Goal: Task Accomplishment & Management: Manage account settings

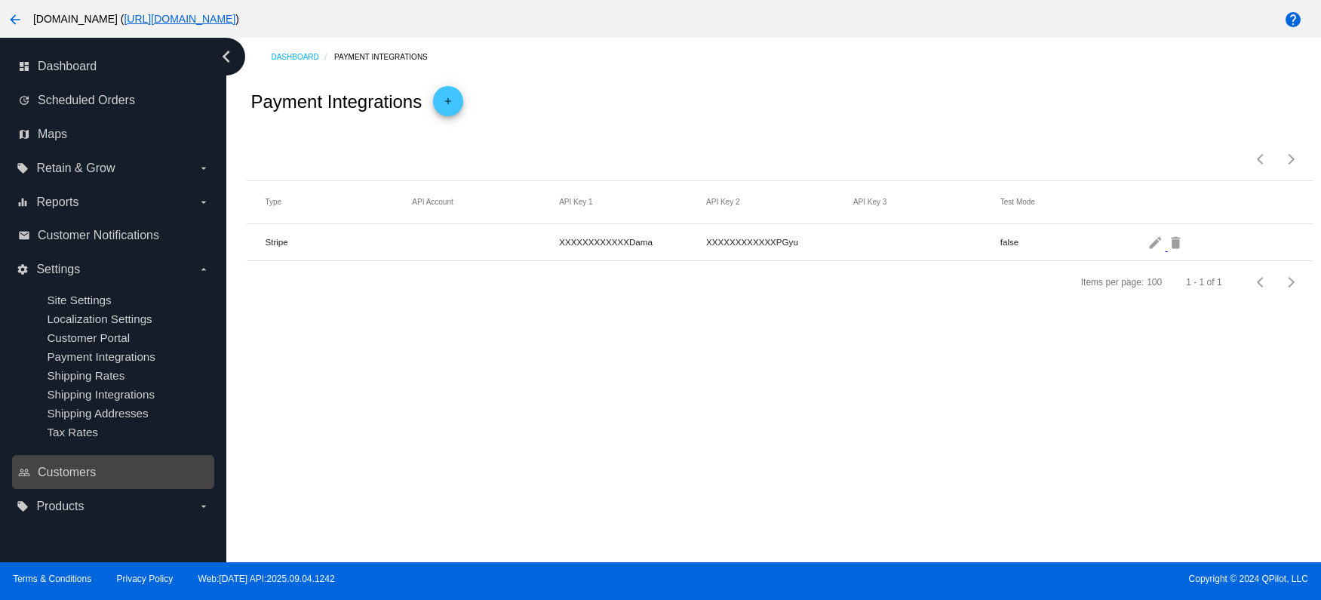
click at [68, 483] on link "people_outline Customers" at bounding box center [114, 472] width 192 height 24
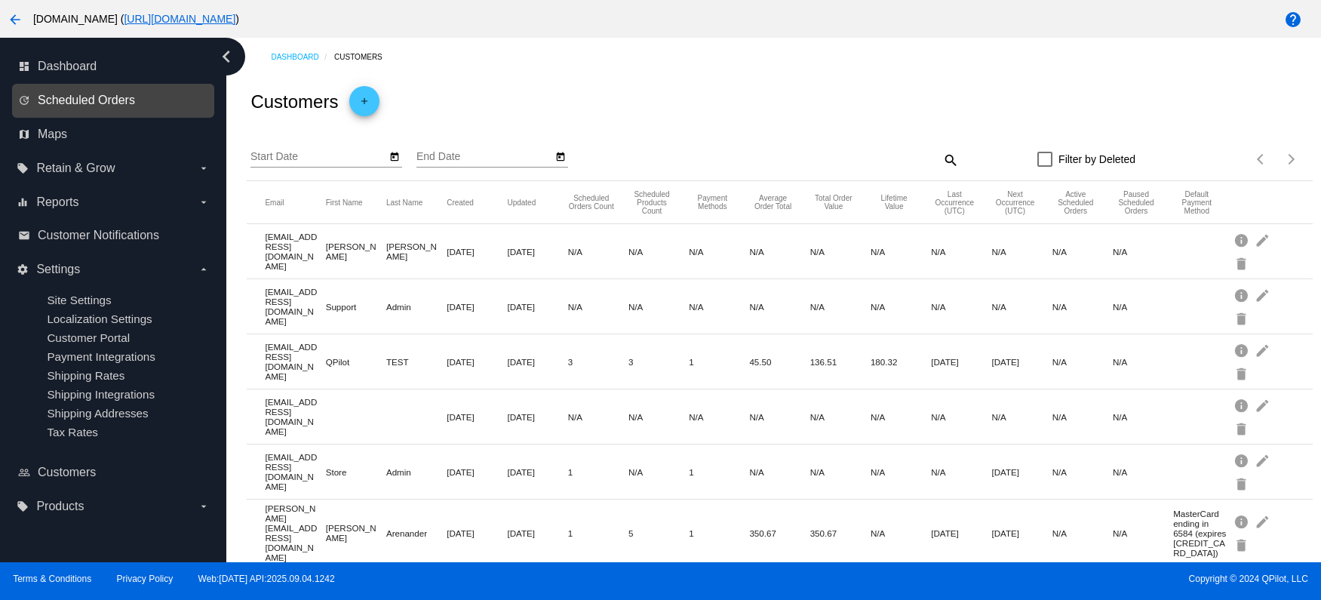
click at [75, 101] on span "Scheduled Orders" at bounding box center [86, 101] width 97 height 14
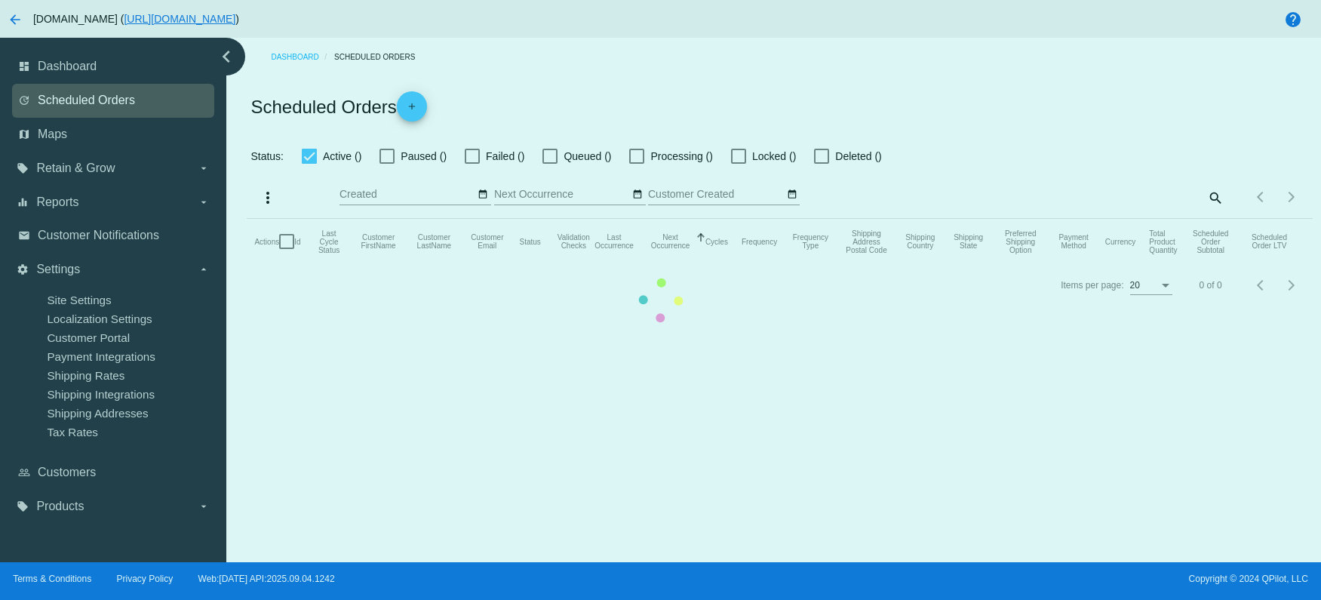
checkbox input "true"
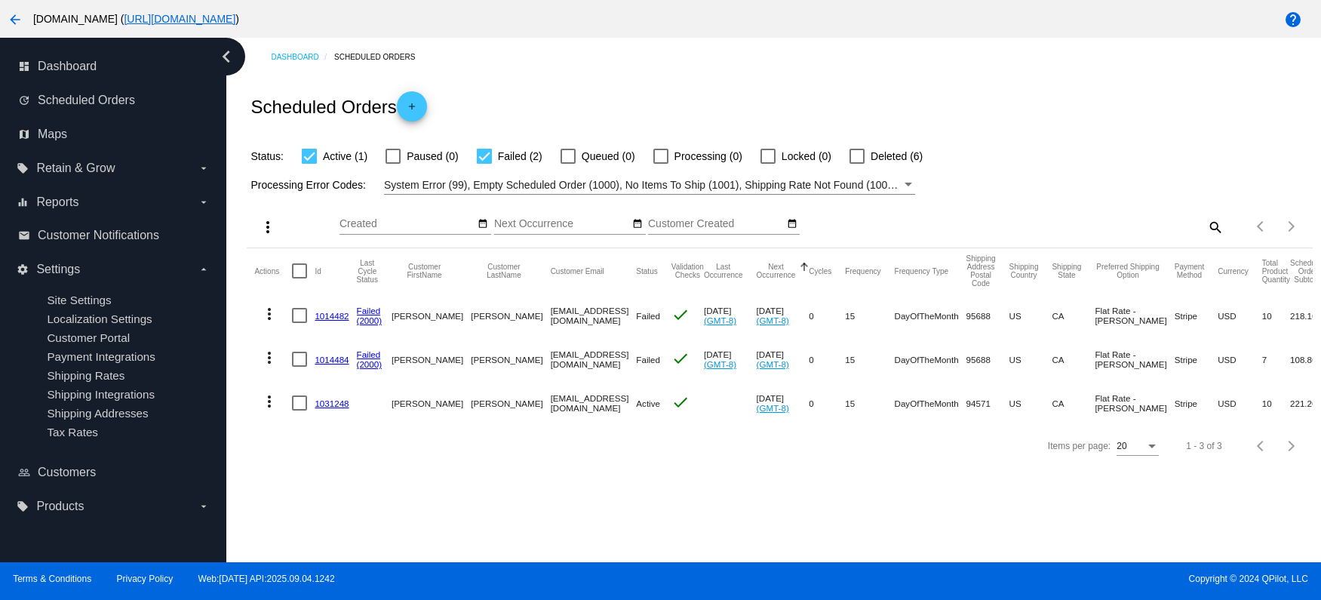
click at [270, 403] on mat-icon "more_vert" at bounding box center [269, 401] width 18 height 18
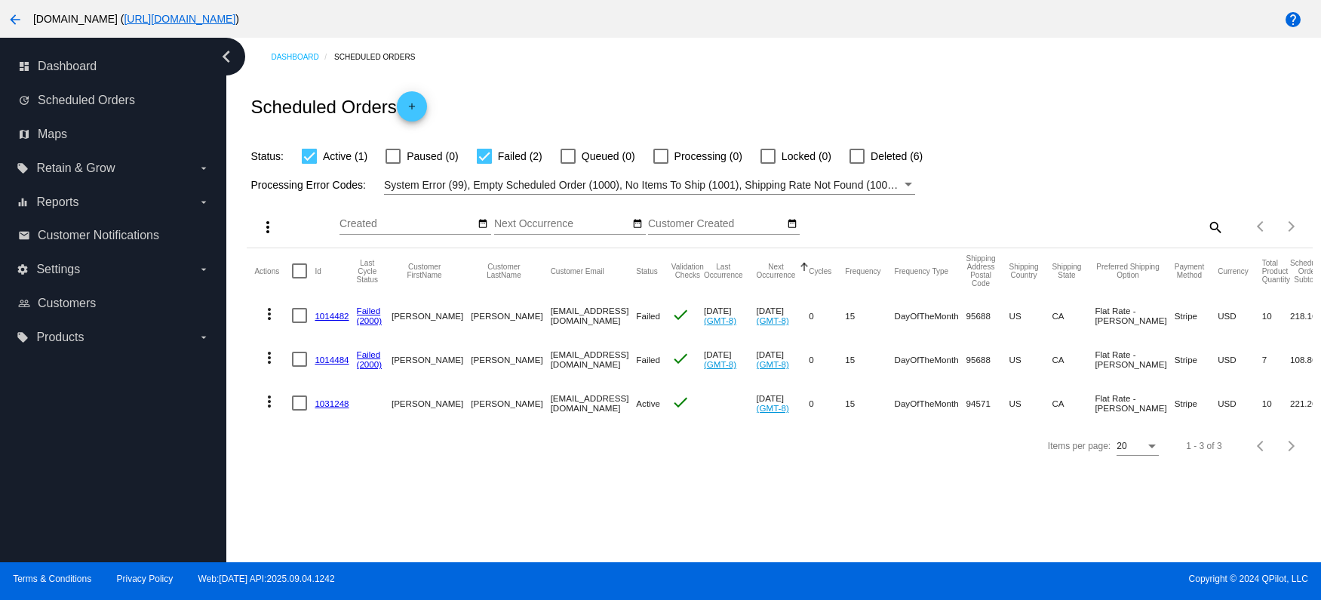
click at [272, 401] on mat-icon "more_vert" at bounding box center [269, 401] width 18 height 18
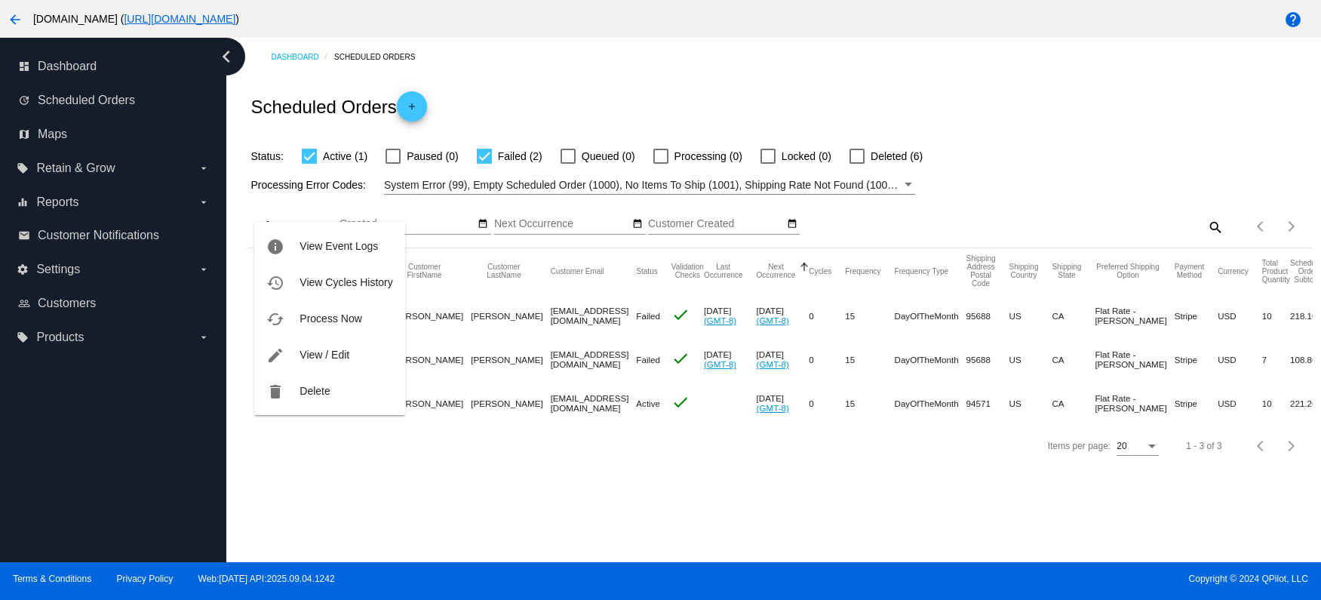
click at [426, 527] on div at bounding box center [660, 300] width 1321 height 600
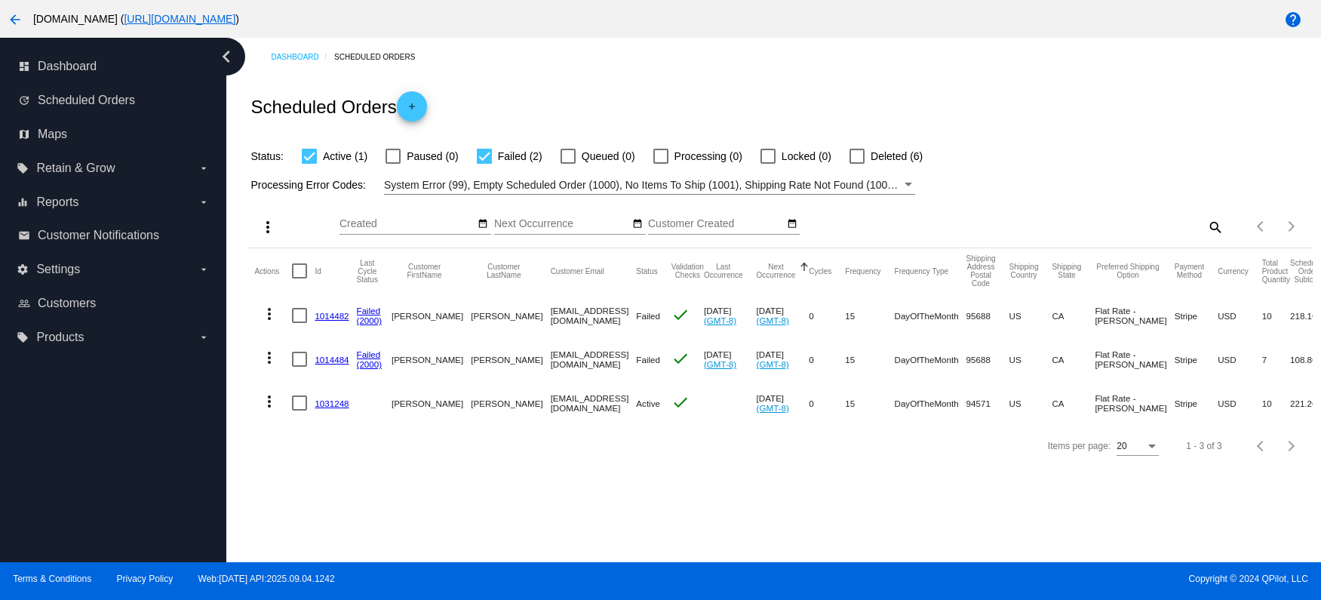
click at [330, 403] on link "1031248" at bounding box center [332, 403] width 34 height 10
click at [269, 401] on mat-icon "more_vert" at bounding box center [269, 401] width 18 height 18
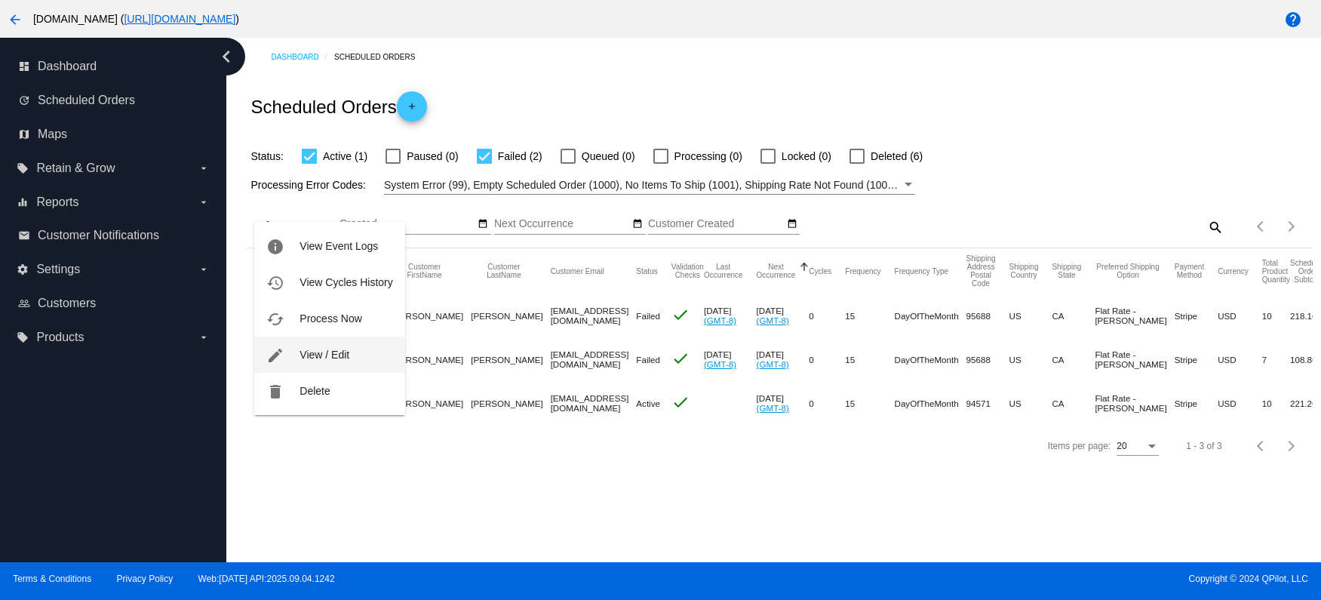
click at [337, 358] on span "View / Edit" at bounding box center [325, 355] width 50 height 12
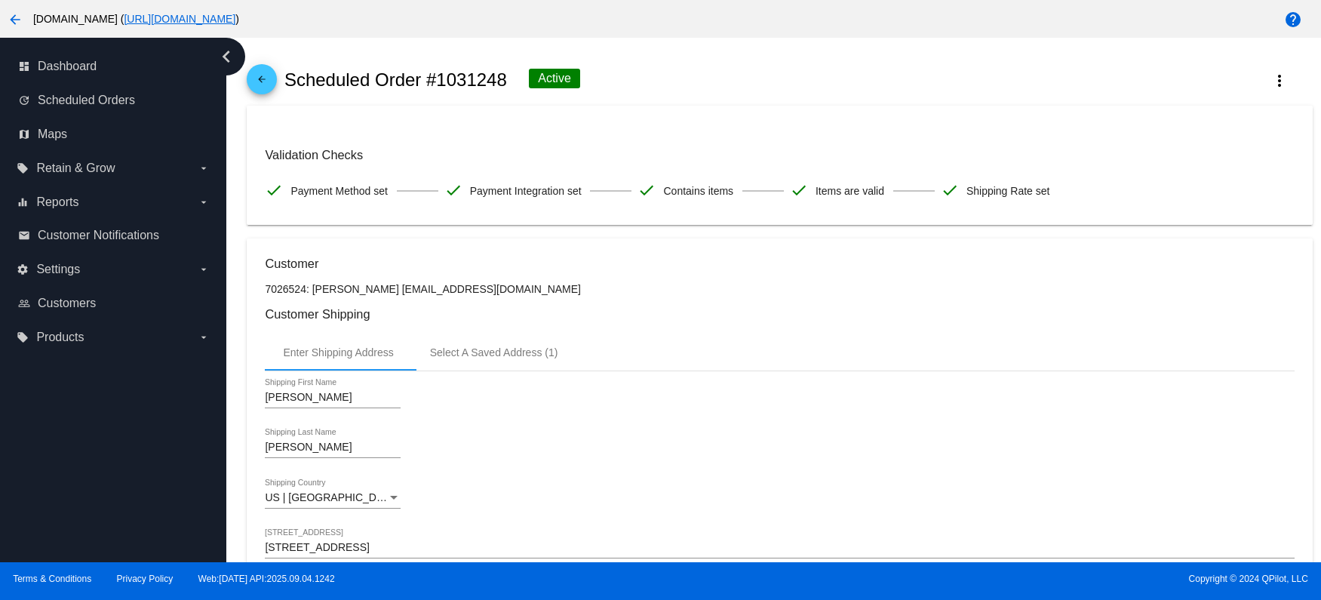
scroll to position [90, 0]
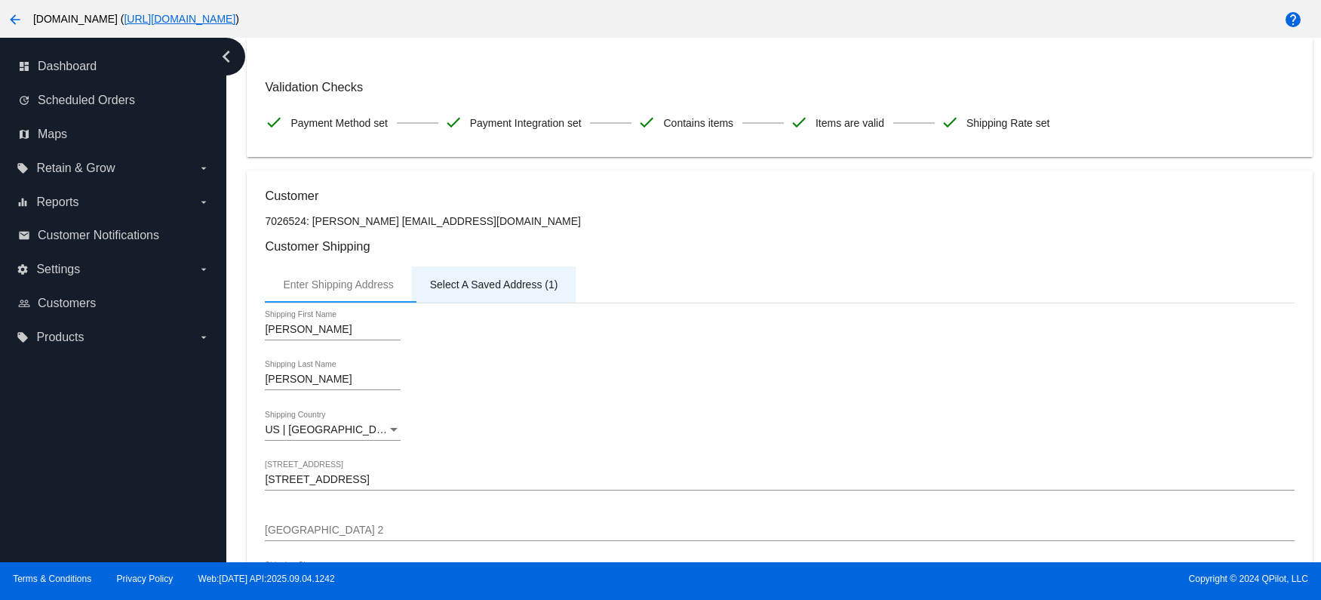
click at [524, 287] on div "Select A Saved Address (1)" at bounding box center [494, 284] width 128 height 12
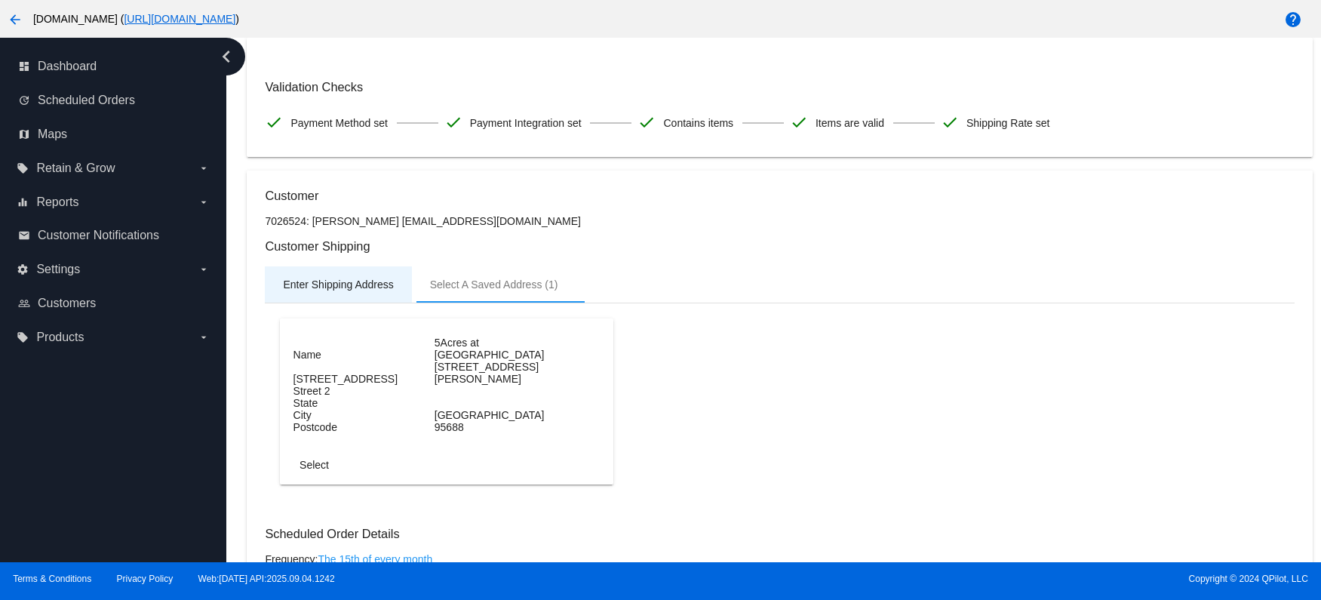
click at [358, 291] on div "Enter Shipping Address" at bounding box center [338, 284] width 110 height 12
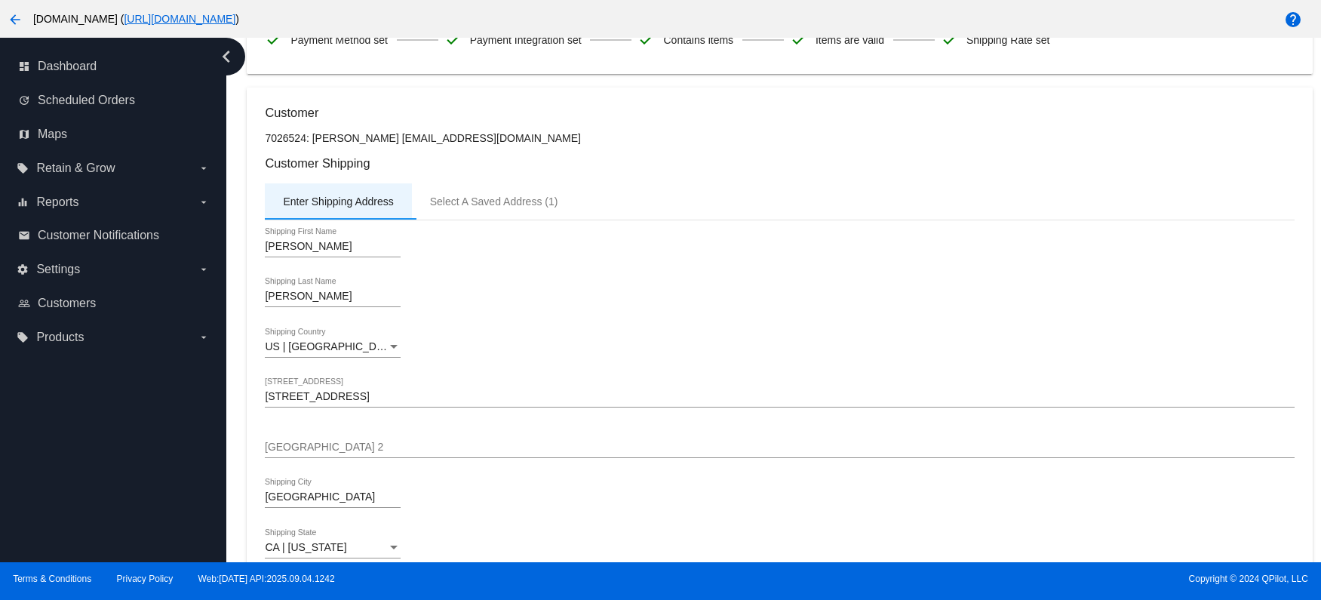
scroll to position [237, 0]
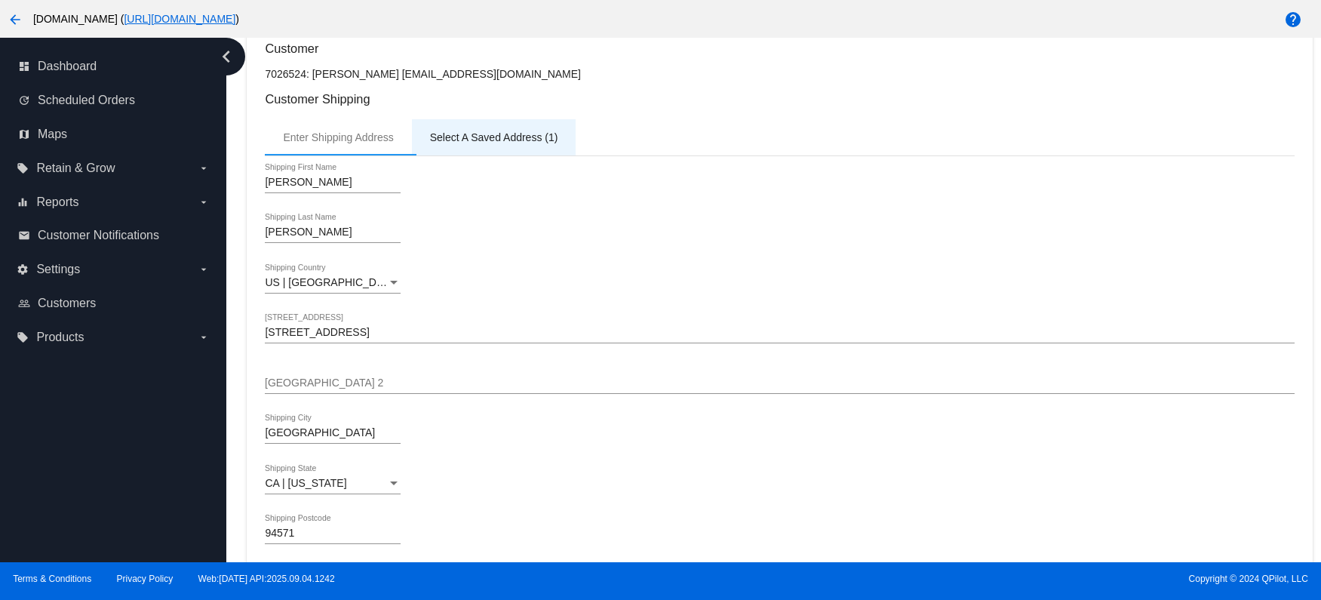
click at [502, 143] on div "Select A Saved Address (1)" at bounding box center [494, 137] width 128 height 12
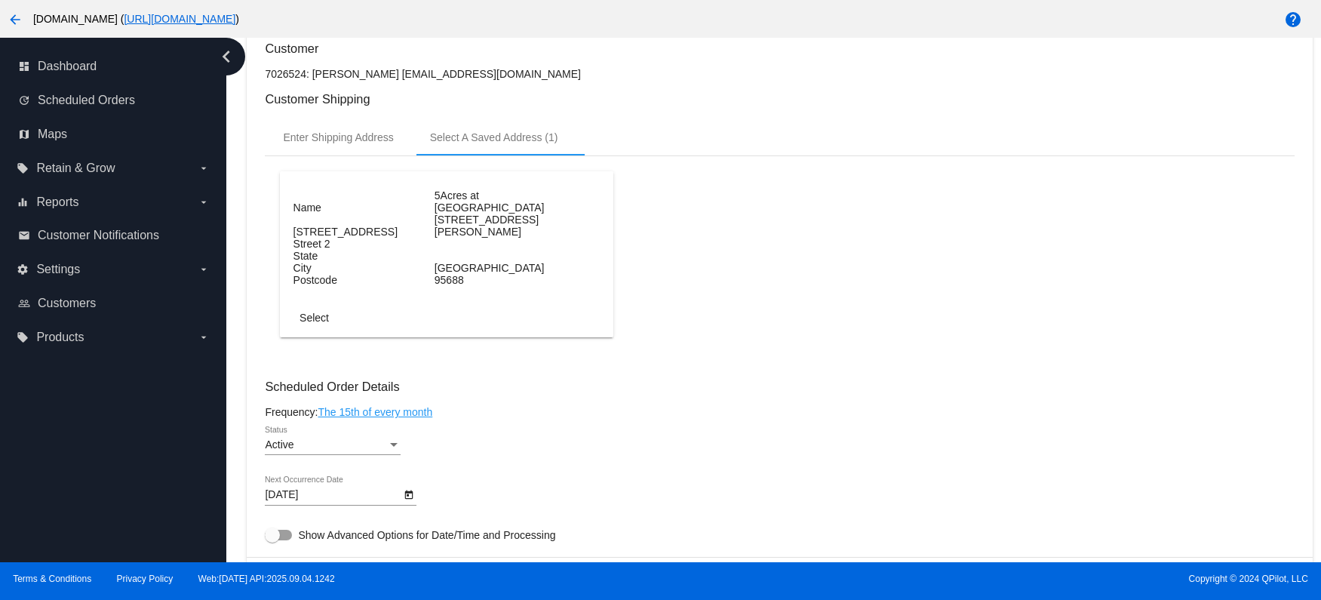
click at [435, 199] on dt "5Acres at [GEOGRAPHIC_DATA]" at bounding box center [504, 201] width 138 height 24
click at [367, 143] on div "Enter Shipping Address" at bounding box center [338, 137] width 110 height 12
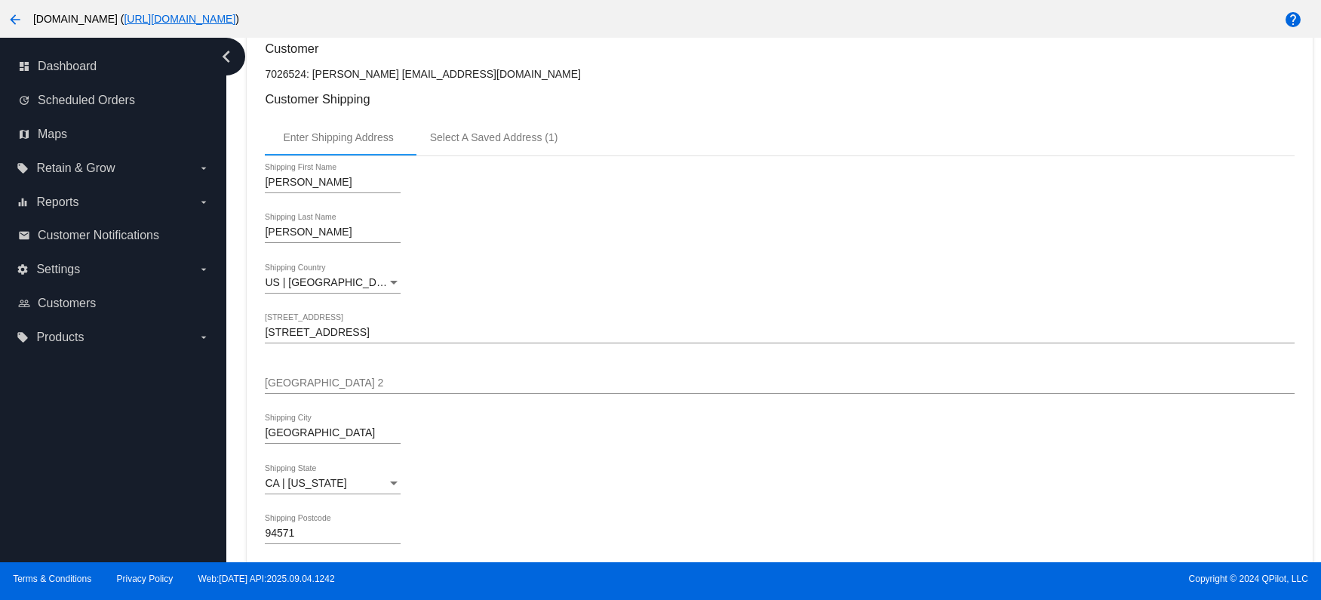
click at [401, 338] on input "[STREET_ADDRESS]" at bounding box center [779, 333] width 1029 height 12
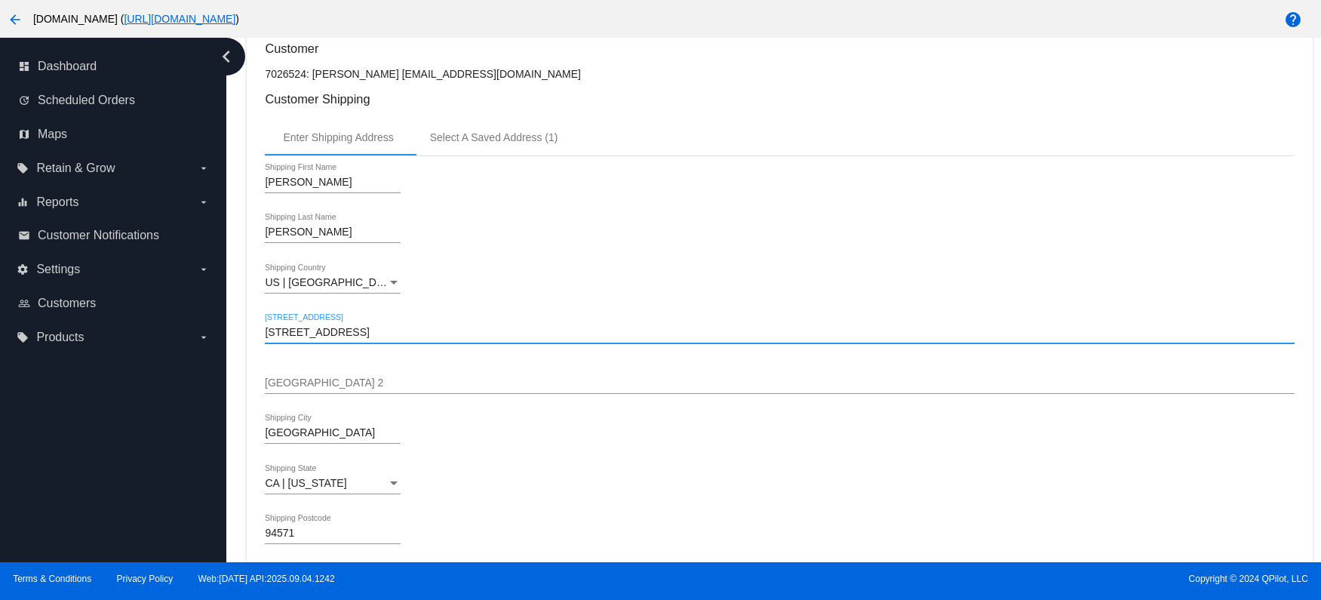
click at [401, 338] on input "[STREET_ADDRESS]" at bounding box center [779, 333] width 1029 height 12
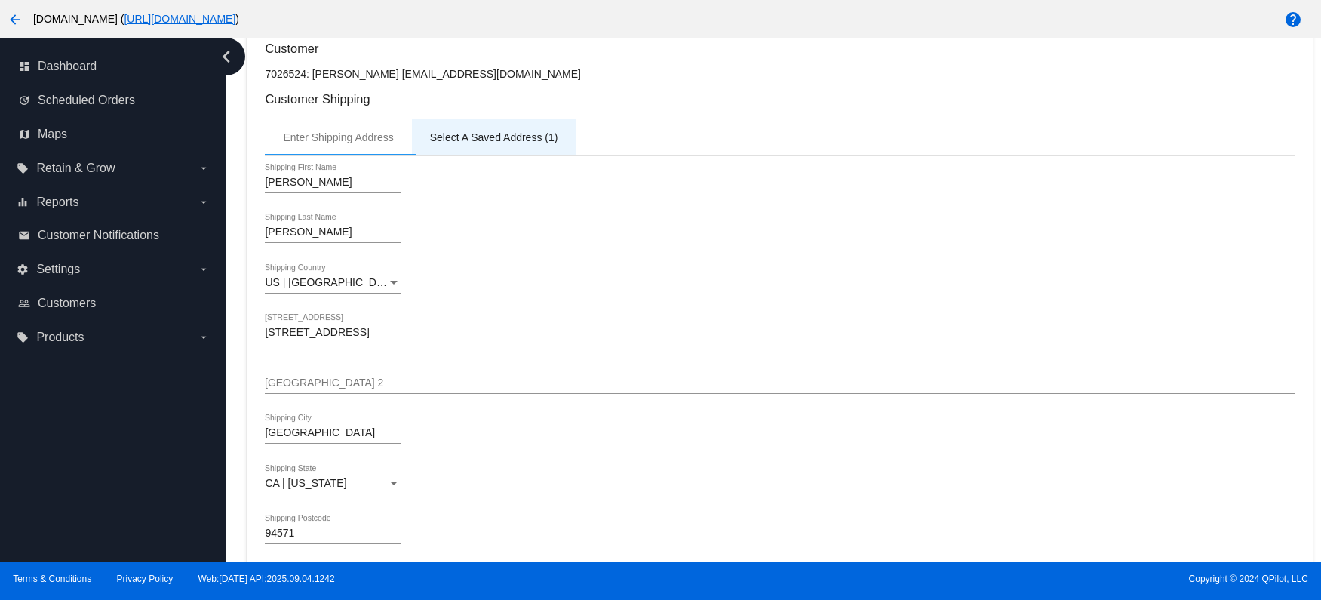
click at [449, 143] on div "Select A Saved Address (1)" at bounding box center [494, 137] width 128 height 12
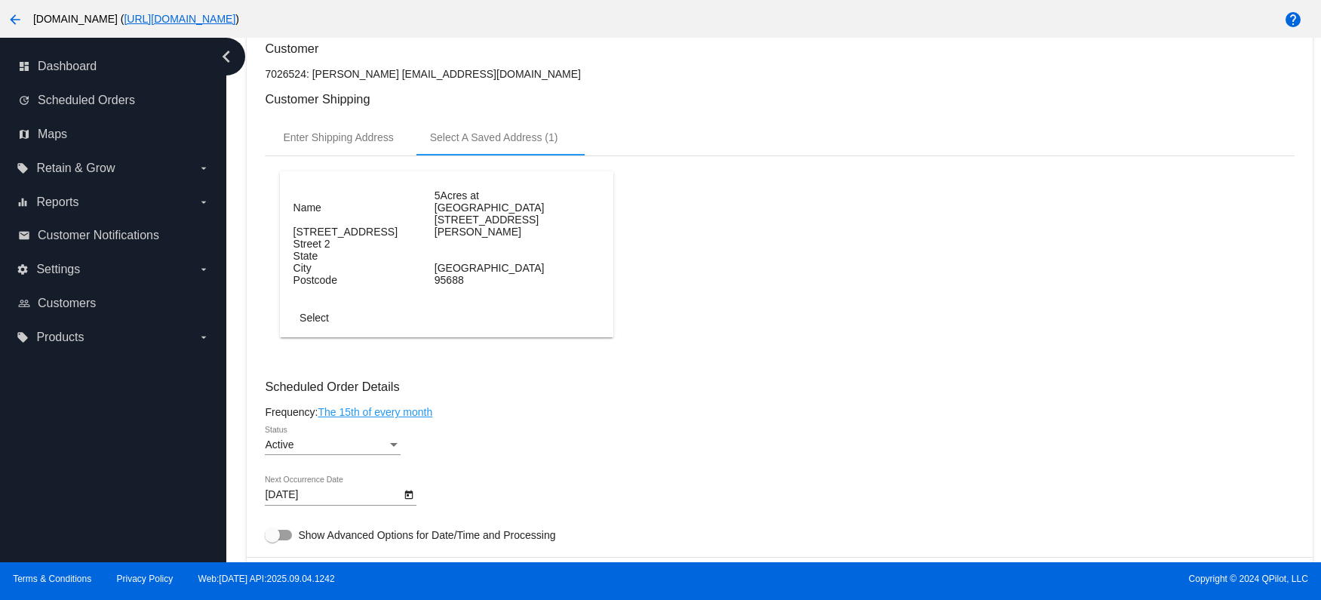
drag, startPoint x: 387, startPoint y: 198, endPoint x: 443, endPoint y: 208, distance: 56.7
click at [443, 208] on dt "5Acres at [GEOGRAPHIC_DATA]" at bounding box center [504, 201] width 138 height 24
copy dl "5Acres at [GEOGRAPHIC_DATA]"
click at [408, 231] on dl "Name 5Acres at [GEOGRAPHIC_DATA] Street 1 [STREET_ADDRESS][PERSON_NAME] Street …" at bounding box center [447, 237] width 307 height 97
drag, startPoint x: 386, startPoint y: 220, endPoint x: 485, endPoint y: 222, distance: 99.6
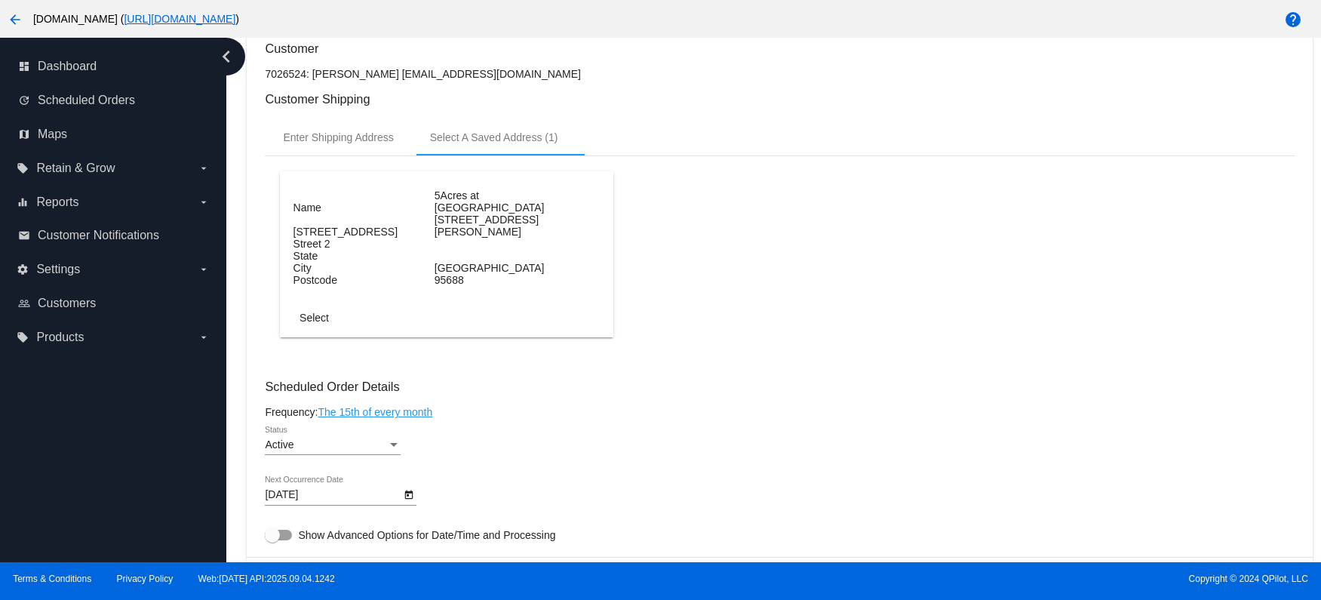
click at [485, 222] on dl "Name 5Acres at [GEOGRAPHIC_DATA] Street 1 [STREET_ADDRESS][PERSON_NAME] Street …" at bounding box center [447, 237] width 307 height 97
copy dl "[STREET_ADDRESS][PERSON_NAME]"
drag, startPoint x: 387, startPoint y: 195, endPoint x: 441, endPoint y: 208, distance: 55.7
click at [441, 208] on dt "5Acres at [GEOGRAPHIC_DATA]" at bounding box center [504, 201] width 138 height 24
copy dl "5Acres at [GEOGRAPHIC_DATA]"
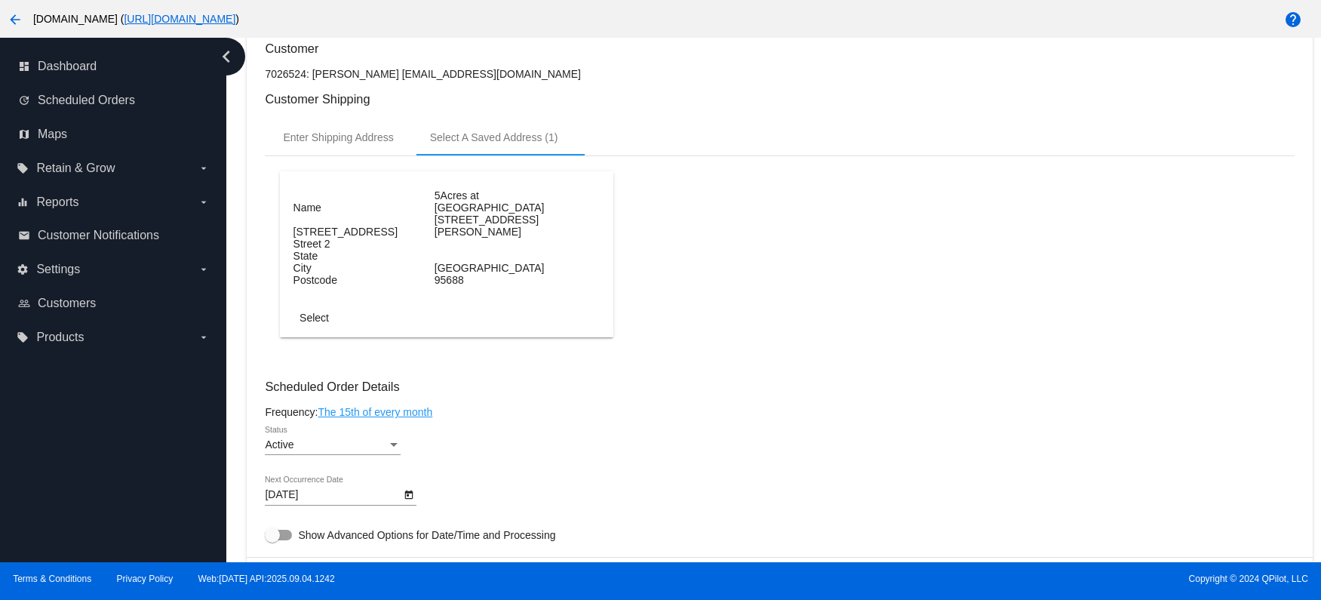
copy dl "5Acres at [GEOGRAPHIC_DATA]"
click at [340, 143] on div "Enter Shipping Address" at bounding box center [338, 137] width 110 height 12
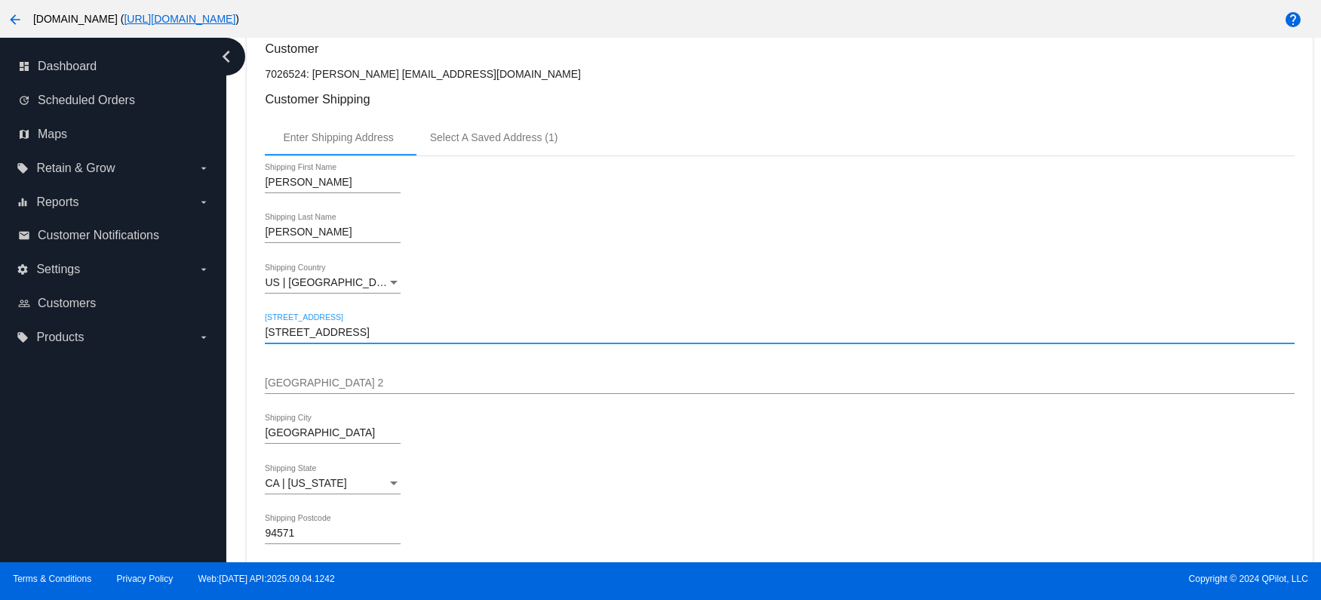
click at [319, 333] on input "[STREET_ADDRESS]" at bounding box center [779, 333] width 1029 height 12
paste input "5073 [PERSON_NAME]"
type input "[STREET_ADDRESS][PERSON_NAME]"
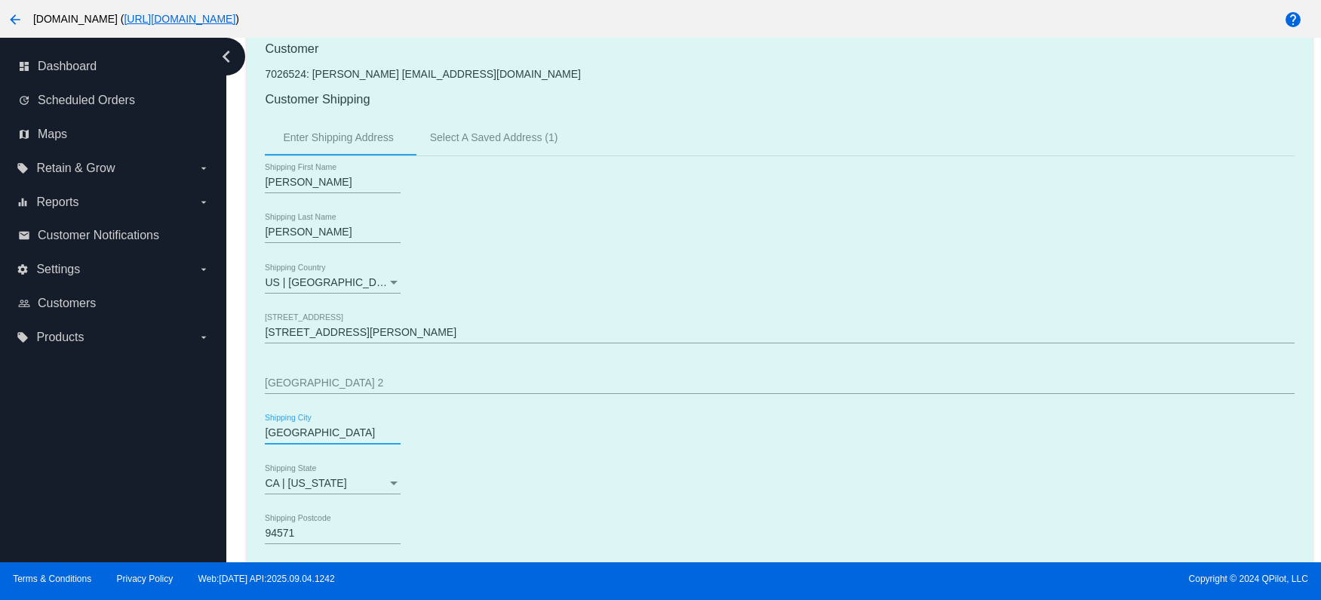
drag, startPoint x: 318, startPoint y: 438, endPoint x: 233, endPoint y: 426, distance: 85.5
click at [233, 426] on div "Dashboard Scheduled Orders arrow_back Scheduled Order #1031248 Active more_vert…" at bounding box center [773, 300] width 1095 height 524
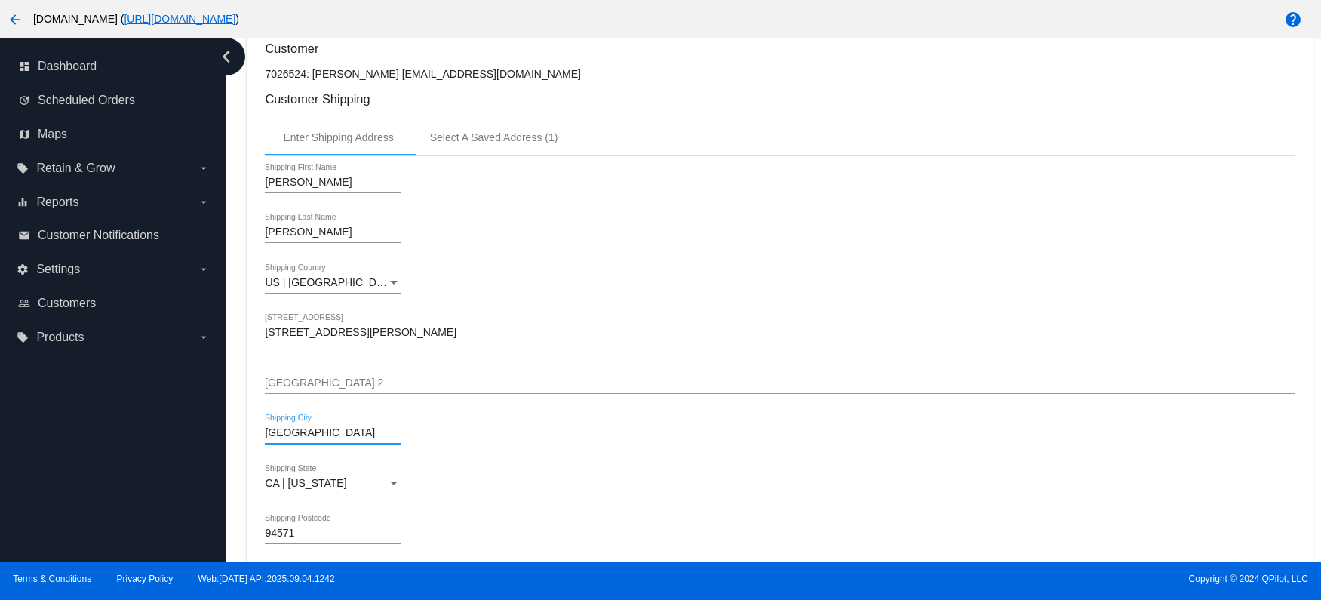
type input "[GEOGRAPHIC_DATA]"
type input "95688"
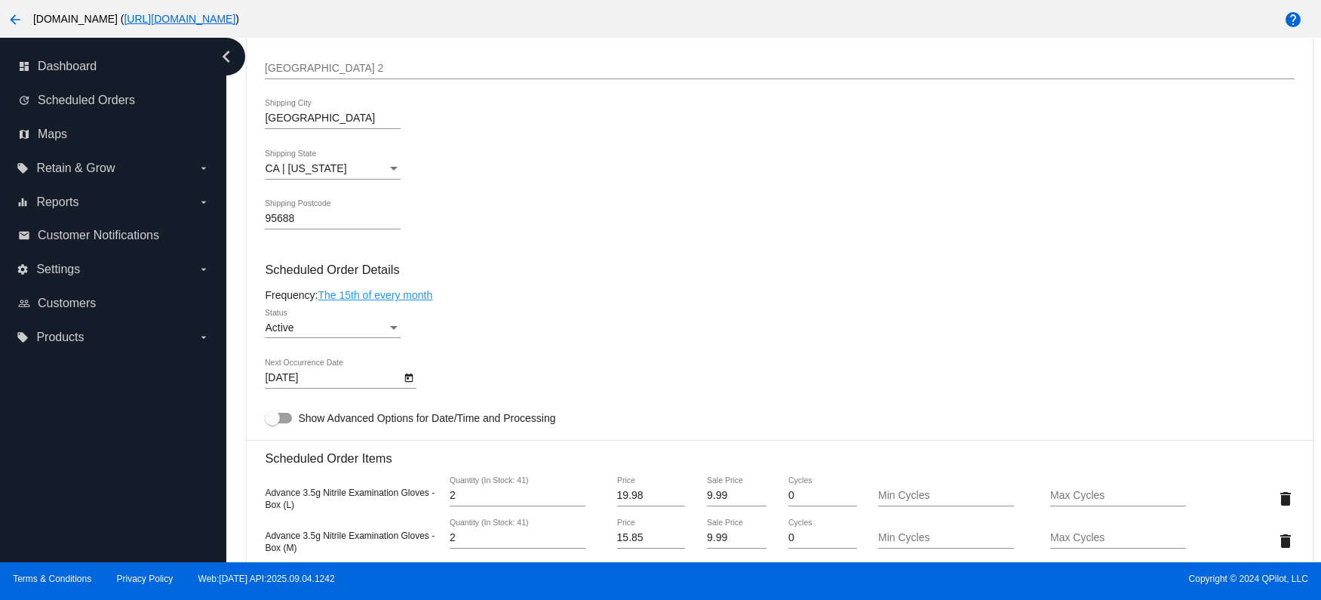
scroll to position [620, 0]
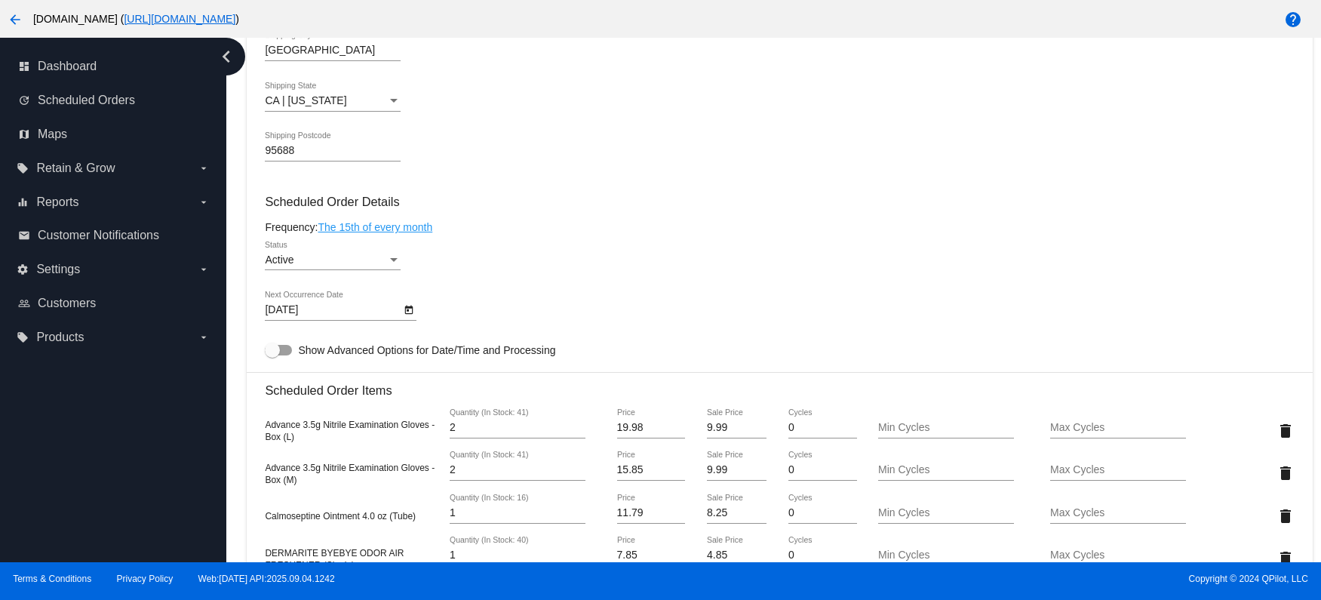
click at [406, 311] on icon "Open calendar" at bounding box center [409, 310] width 8 height 9
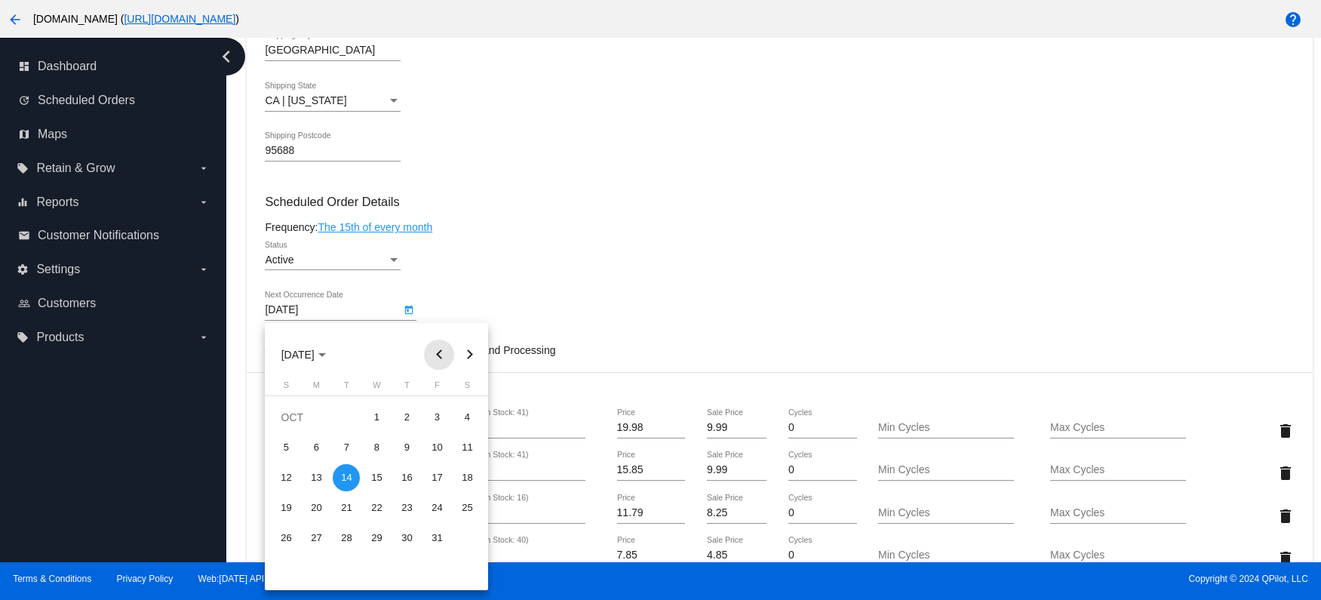
click at [445, 355] on button "Previous month" at bounding box center [439, 355] width 30 height 30
click at [413, 512] on div "18" at bounding box center [406, 507] width 27 height 27
type input "[DATE]"
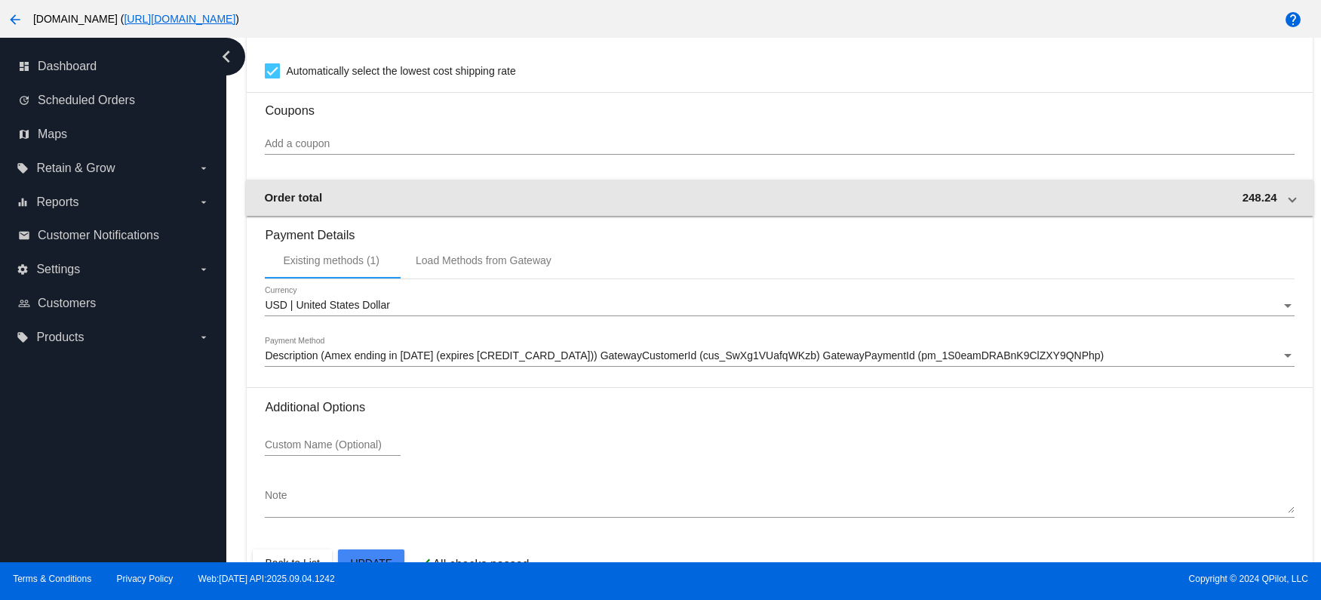
scroll to position [1507, 0]
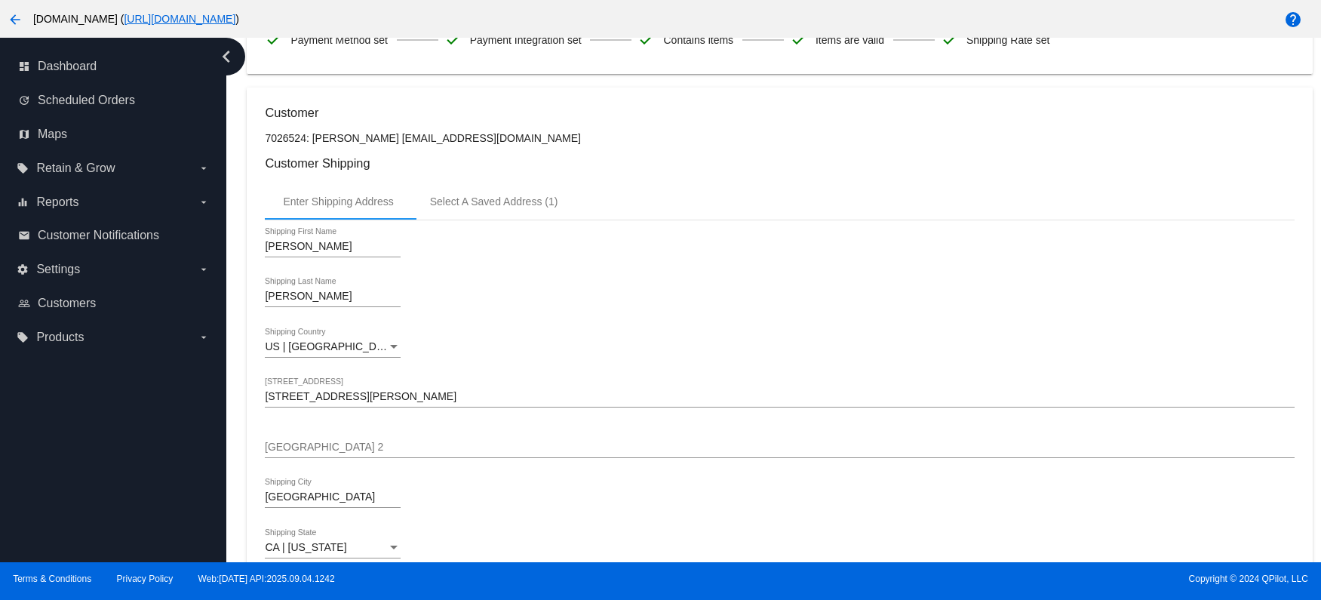
scroll to position [0, 0]
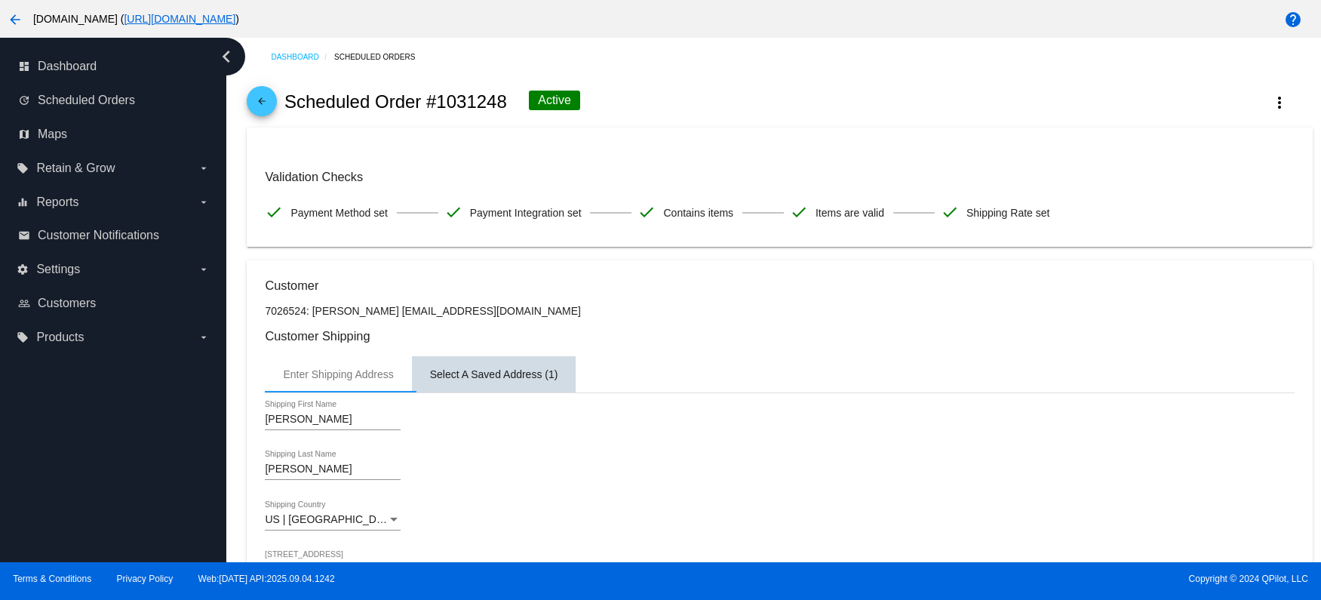
click at [537, 373] on div "Select A Saved Address (1)" at bounding box center [494, 374] width 128 height 12
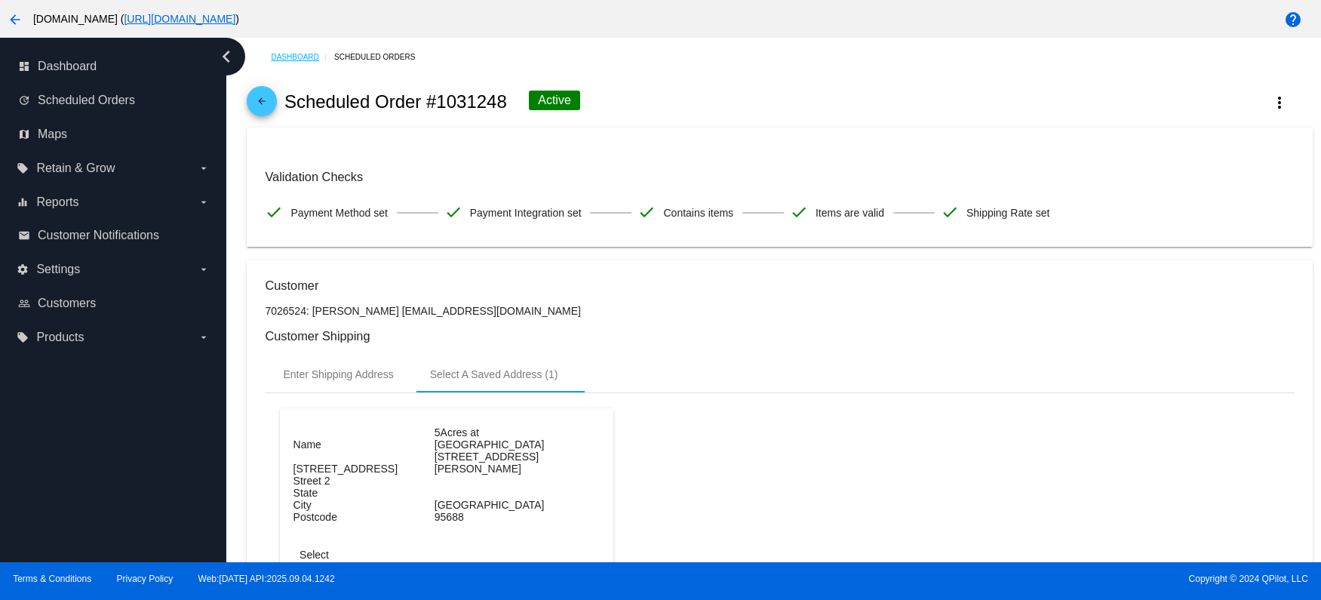
click at [283, 57] on link "Dashboard" at bounding box center [302, 56] width 63 height 23
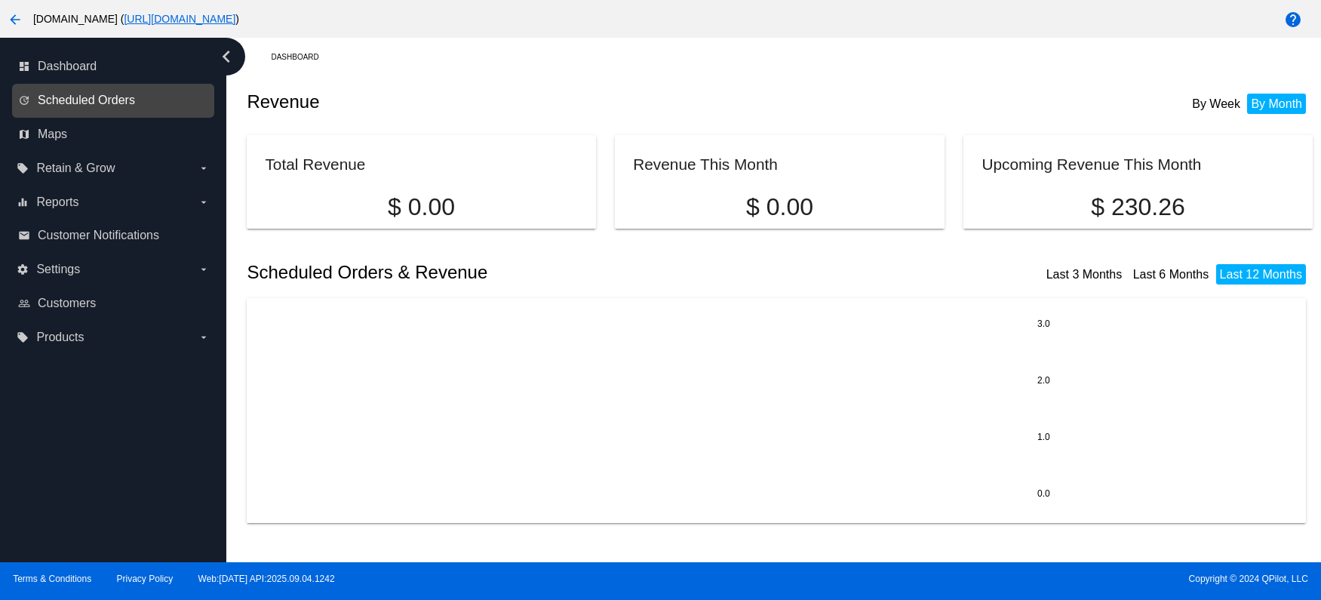
click at [80, 97] on span "Scheduled Orders" at bounding box center [86, 101] width 97 height 14
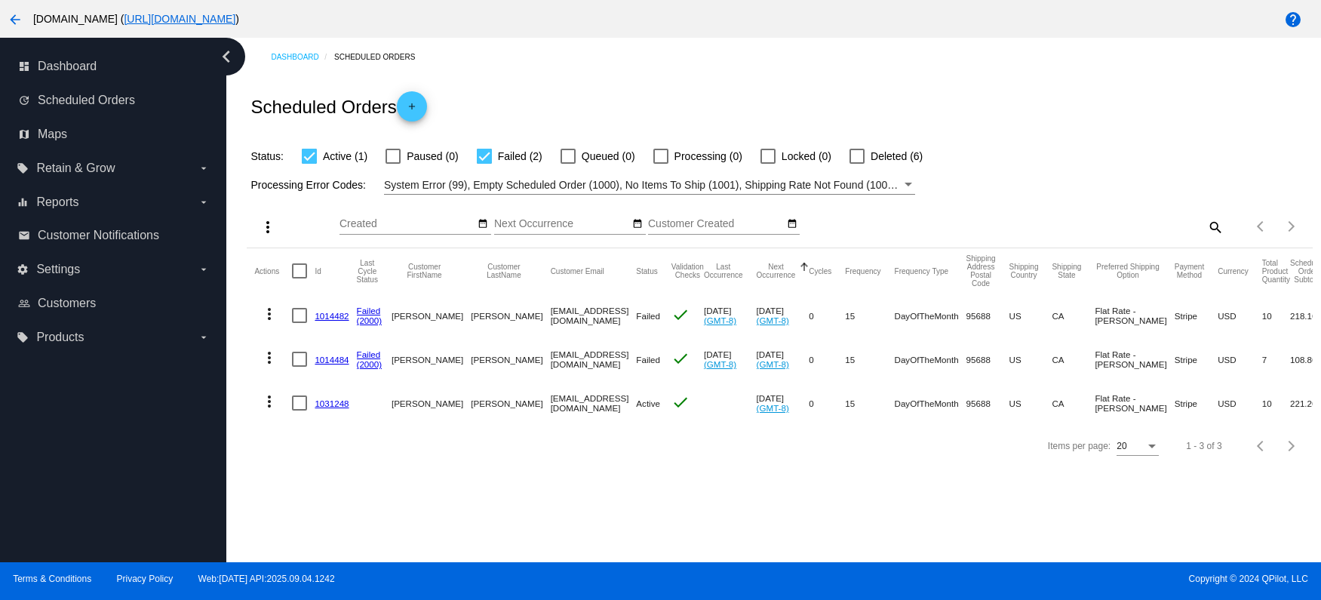
click at [267, 404] on mat-icon "more_vert" at bounding box center [269, 401] width 18 height 18
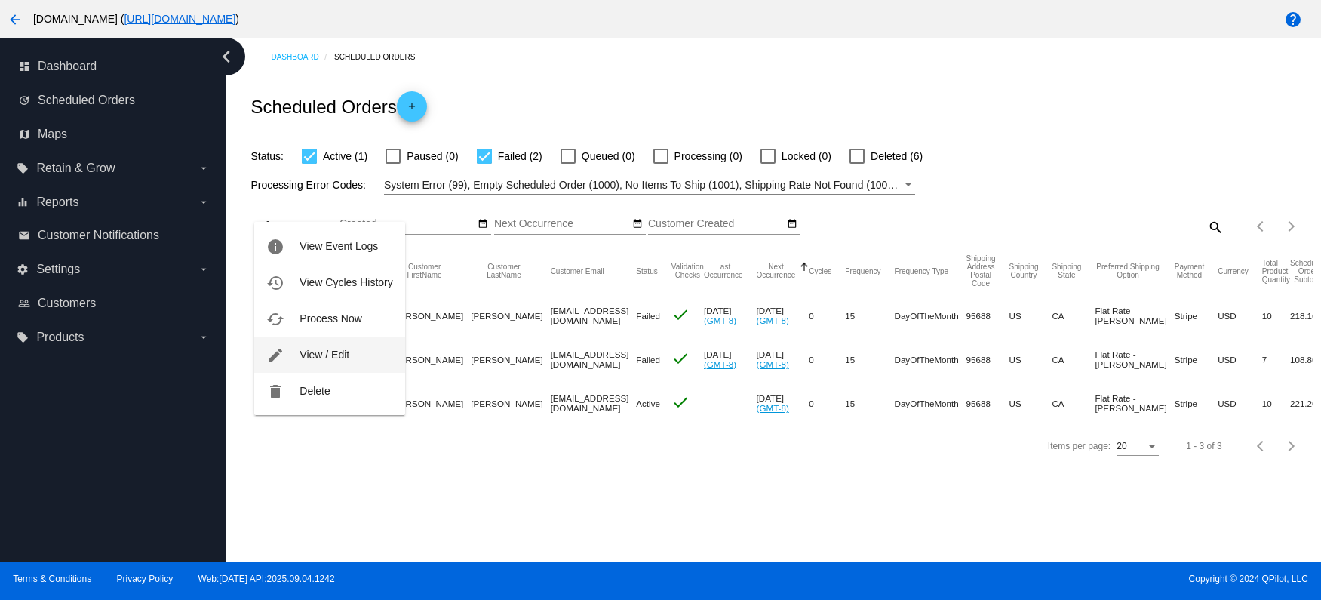
click at [321, 355] on span "View / Edit" at bounding box center [325, 355] width 50 height 12
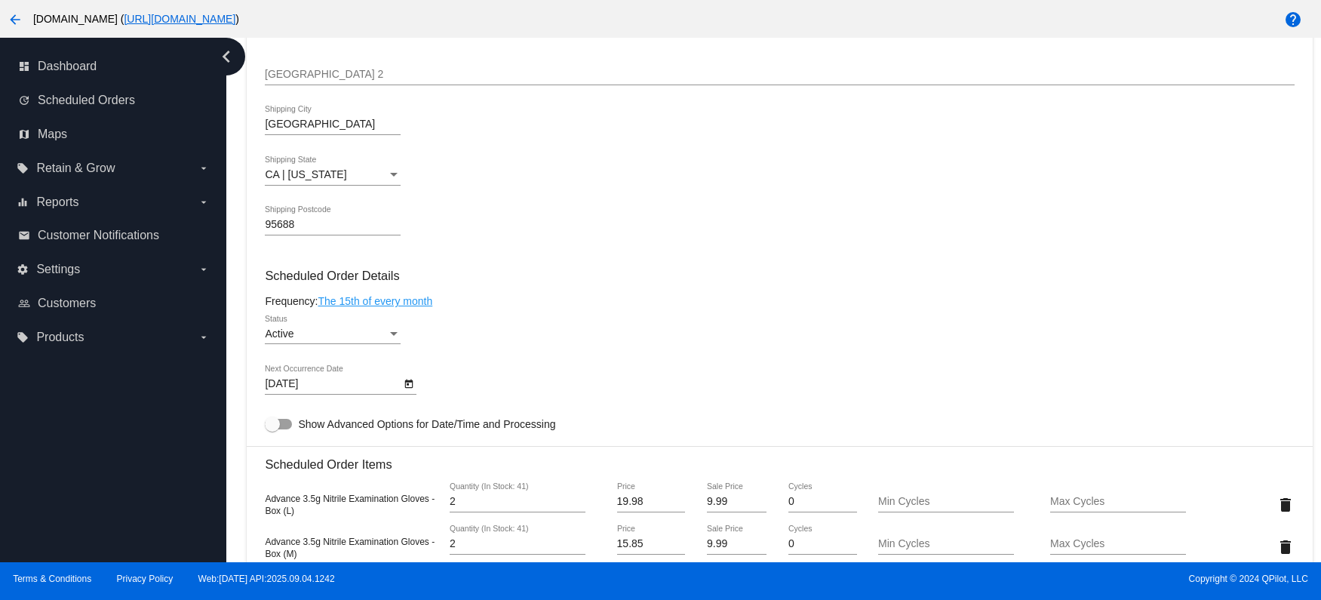
scroll to position [660, 0]
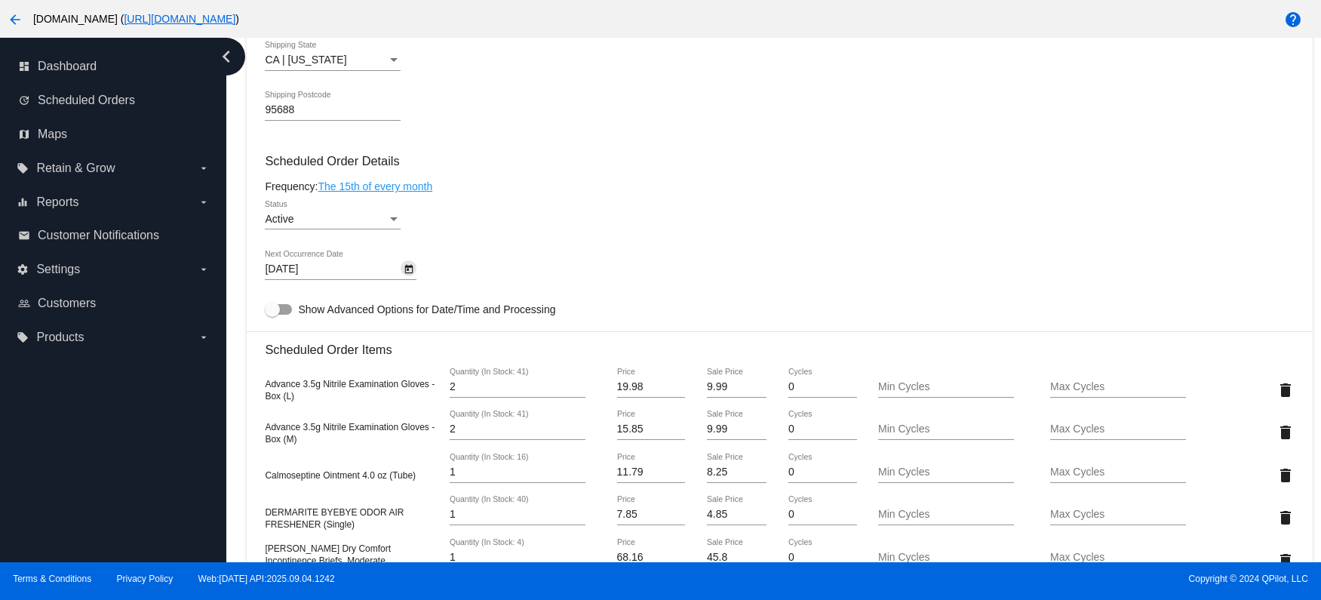
click at [407, 273] on icon "Open calendar" at bounding box center [409, 269] width 8 height 9
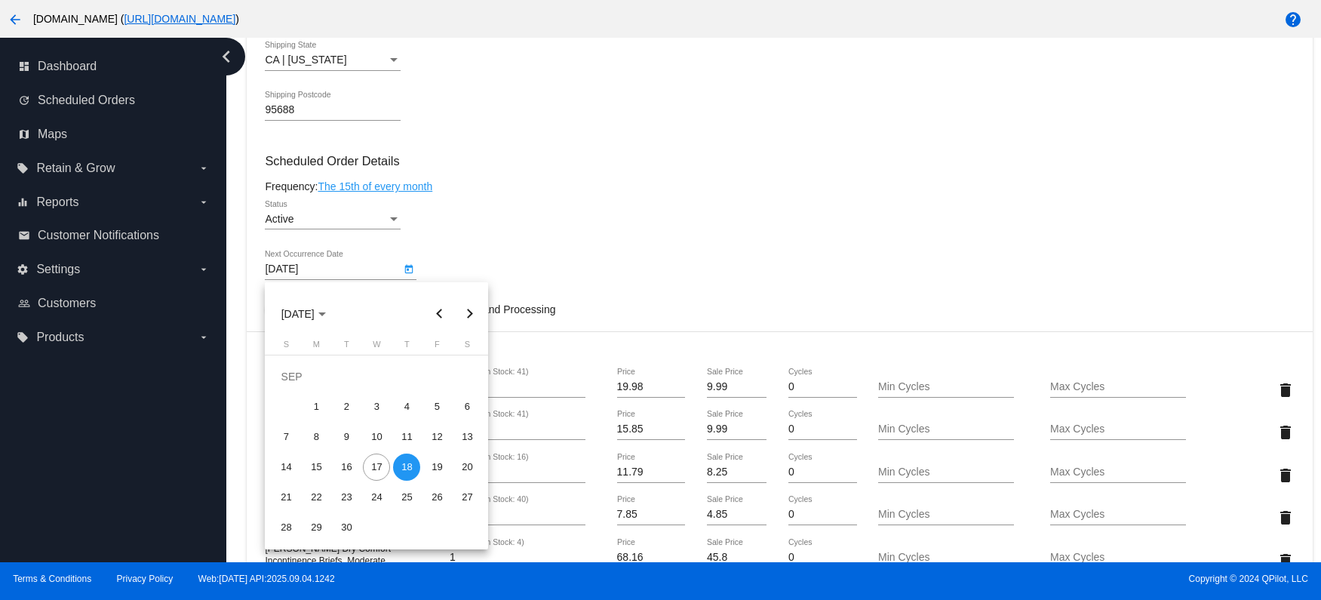
click at [406, 466] on div "18" at bounding box center [406, 467] width 27 height 27
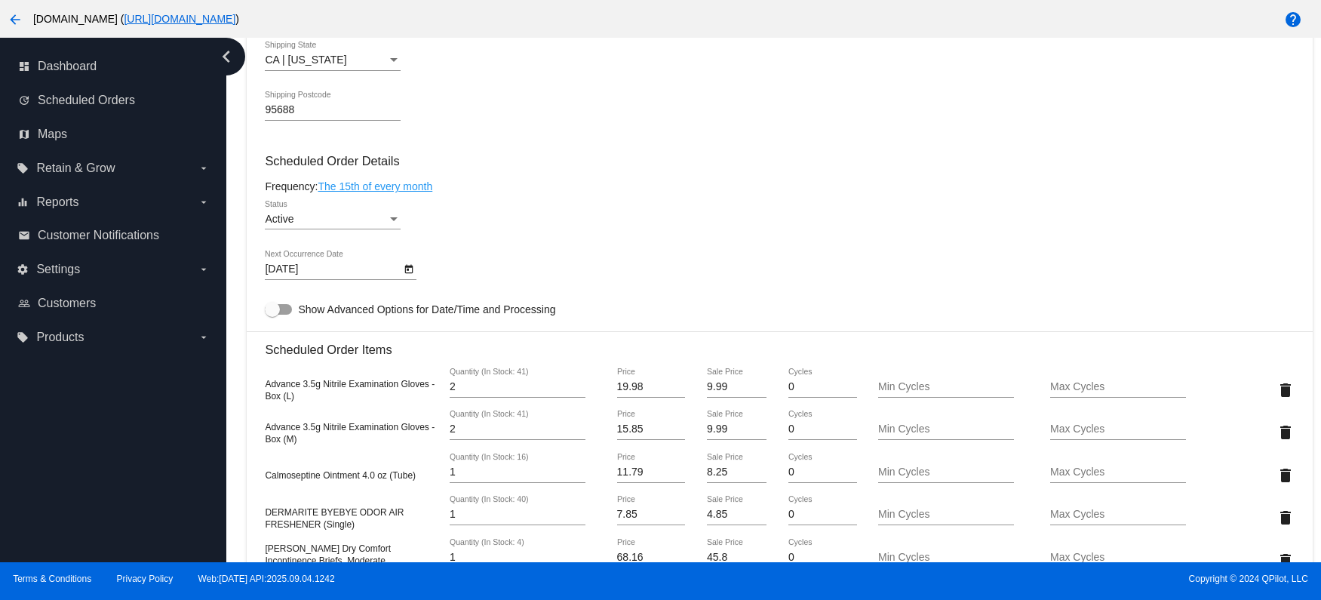
click at [509, 270] on div "[DATE] Next Occurrence Date" at bounding box center [779, 272] width 1029 height 43
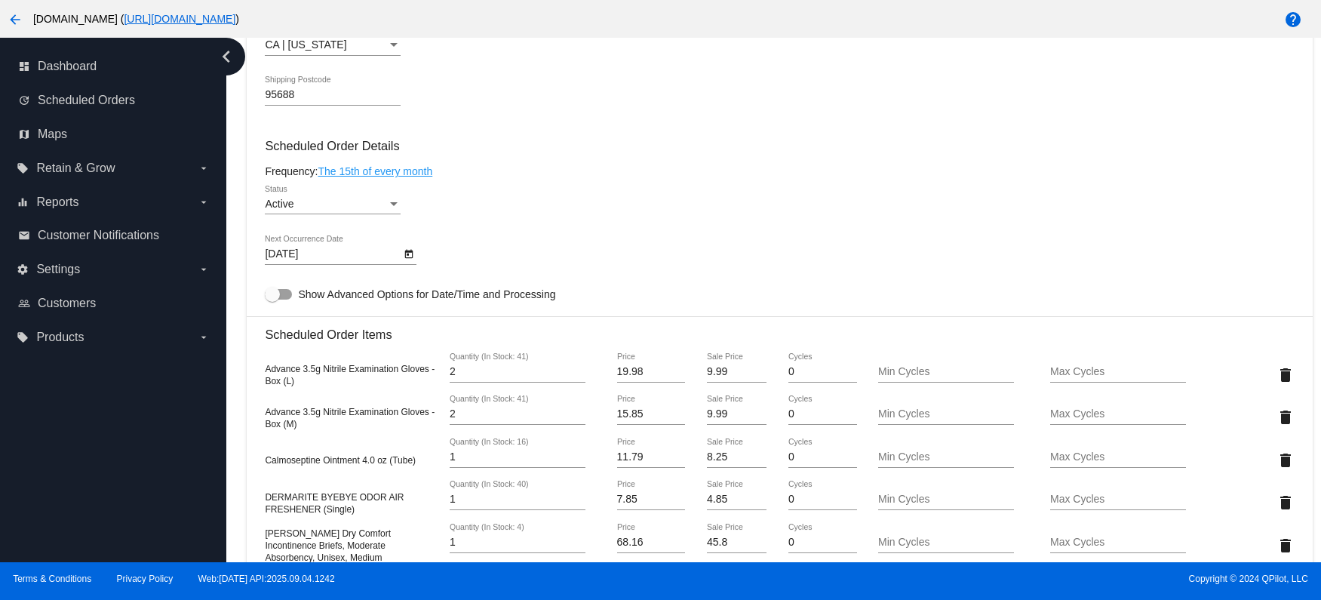
scroll to position [672, 0]
click at [411, 260] on icon "Open calendar" at bounding box center [409, 257] width 11 height 18
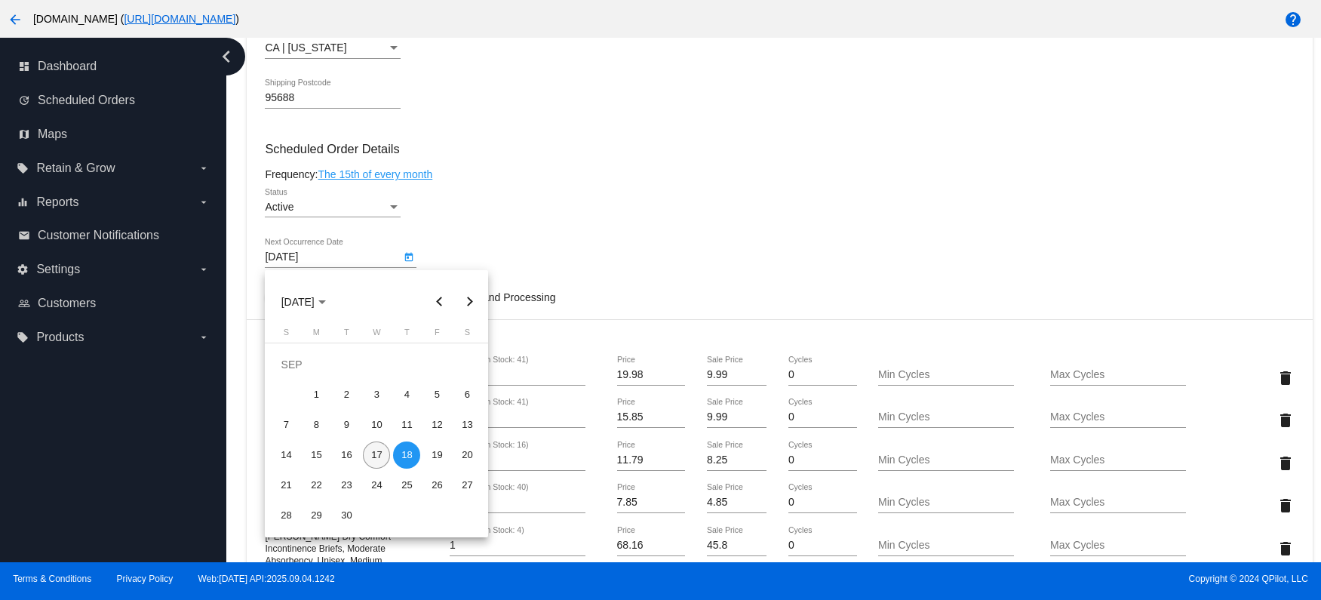
click at [379, 460] on div "17" at bounding box center [376, 454] width 27 height 27
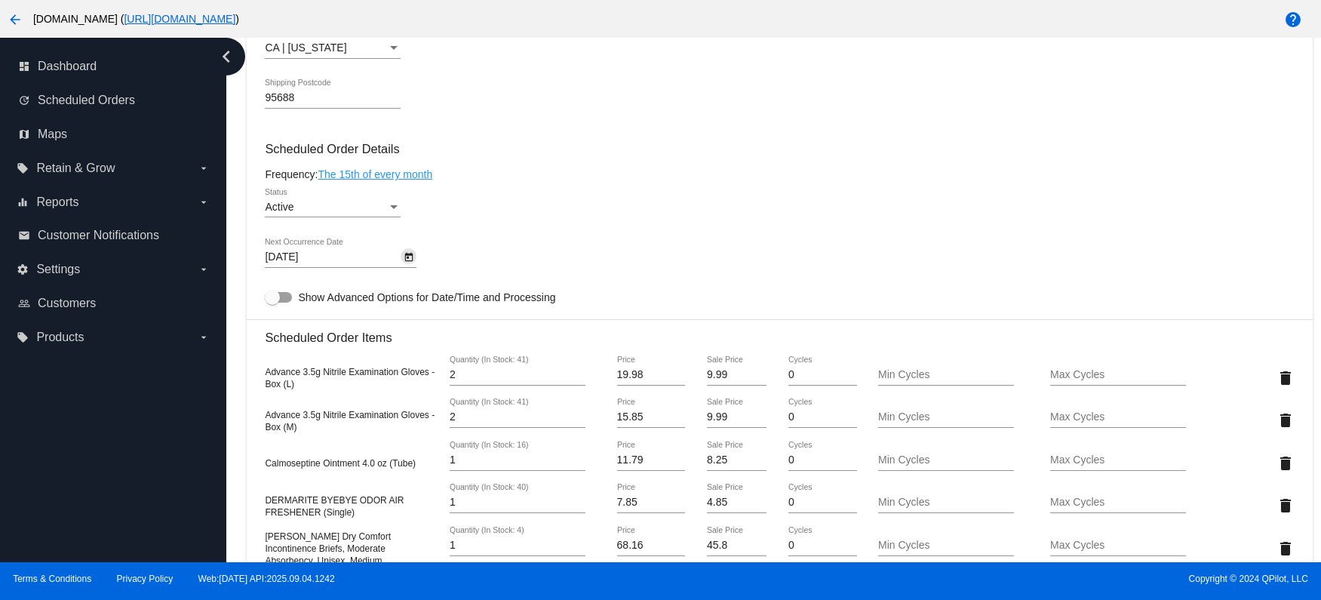
click at [407, 260] on icon "Open calendar" at bounding box center [409, 257] width 8 height 9
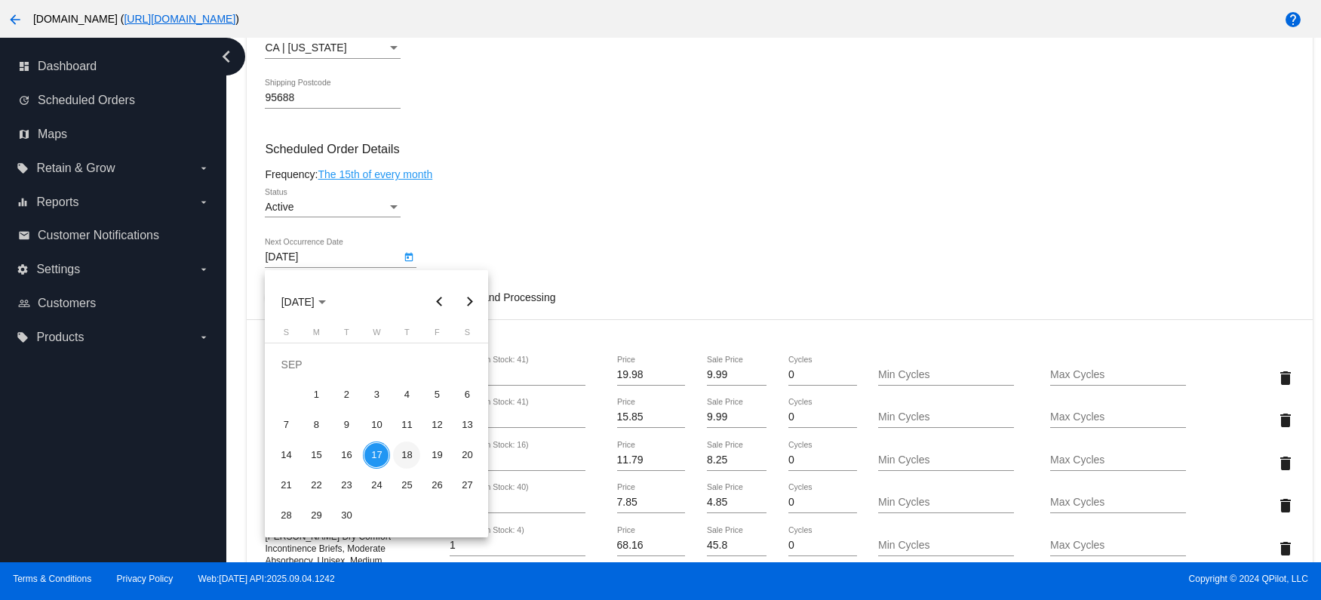
click at [403, 452] on div "18" at bounding box center [406, 454] width 27 height 27
type input "[DATE]"
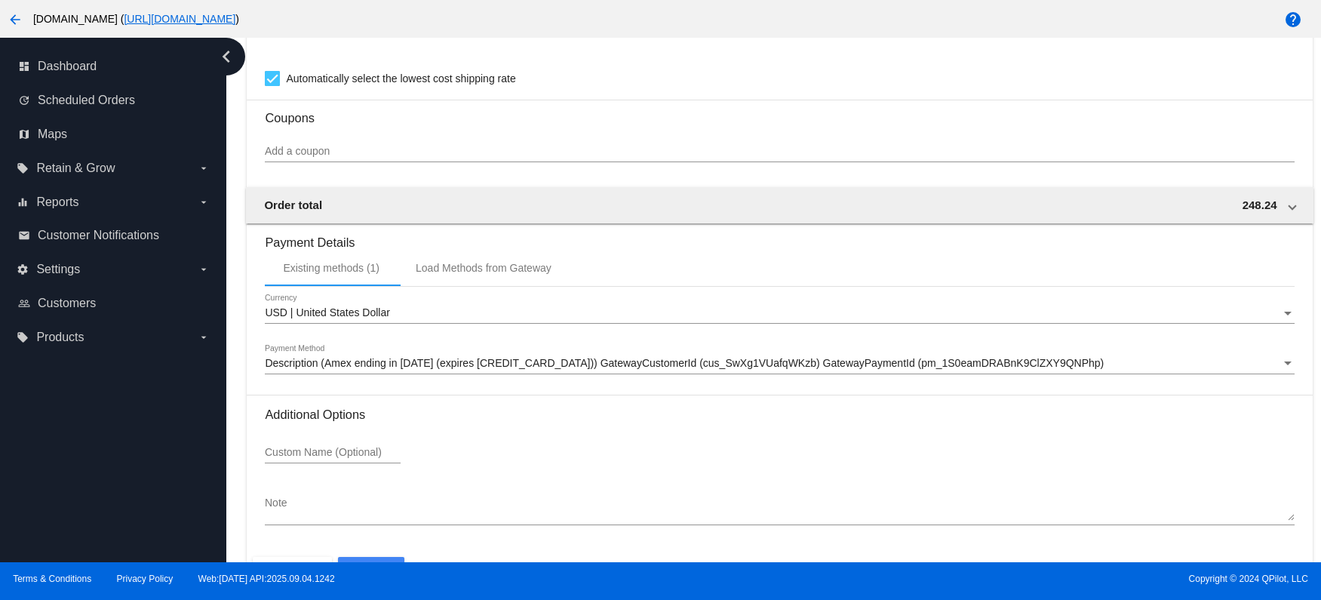
scroll to position [1507, 0]
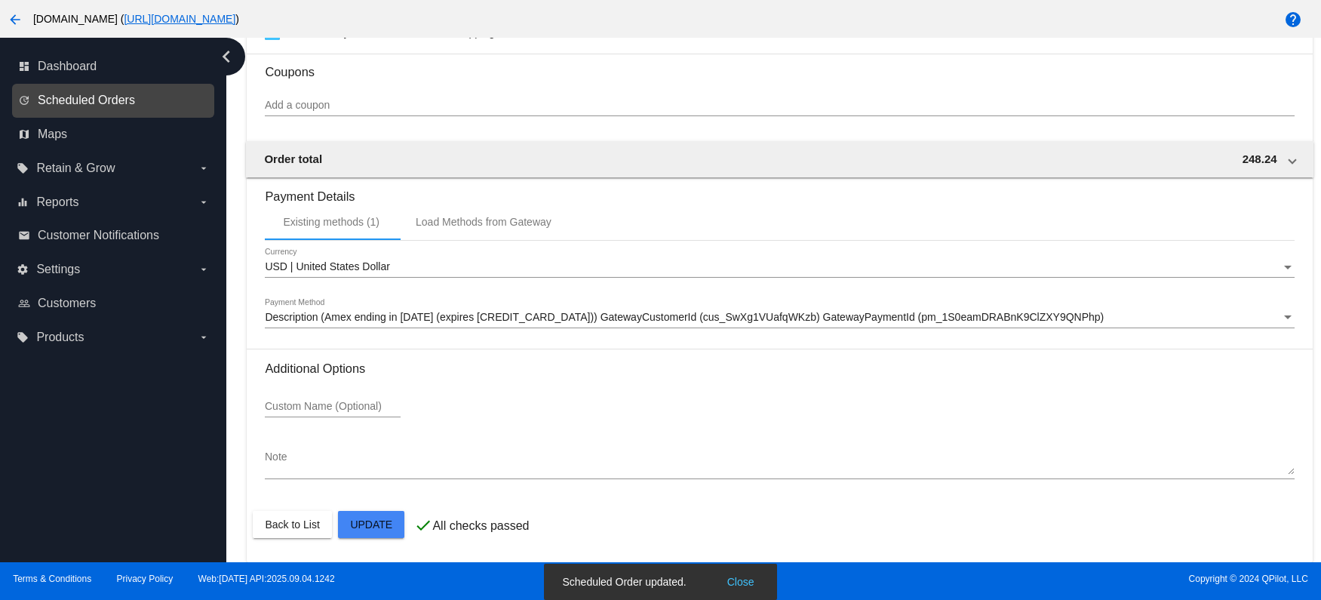
click at [77, 103] on span "Scheduled Orders" at bounding box center [86, 101] width 97 height 14
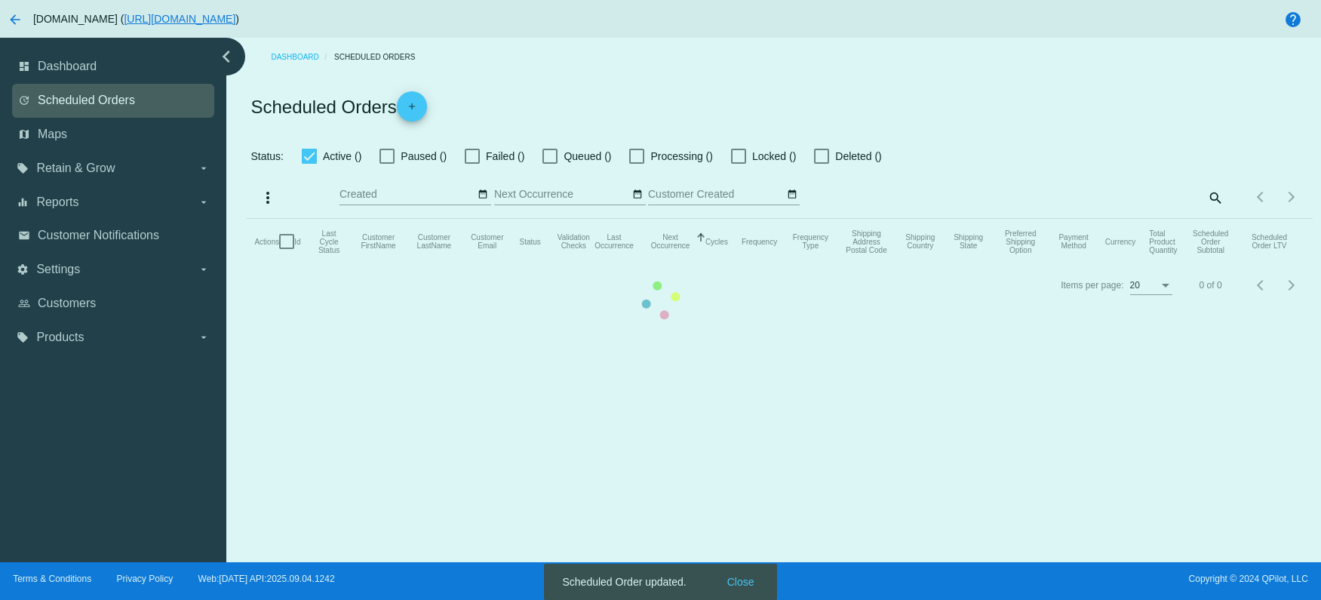
checkbox input "true"
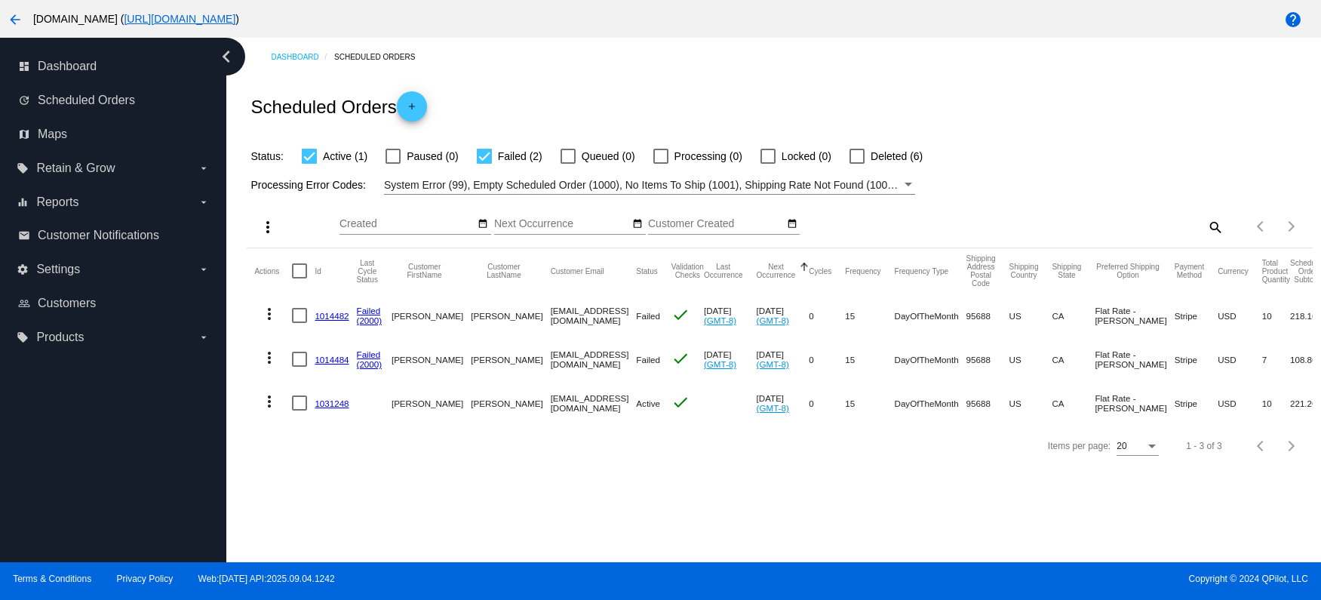
click at [272, 403] on mat-icon "more_vert" at bounding box center [269, 401] width 18 height 18
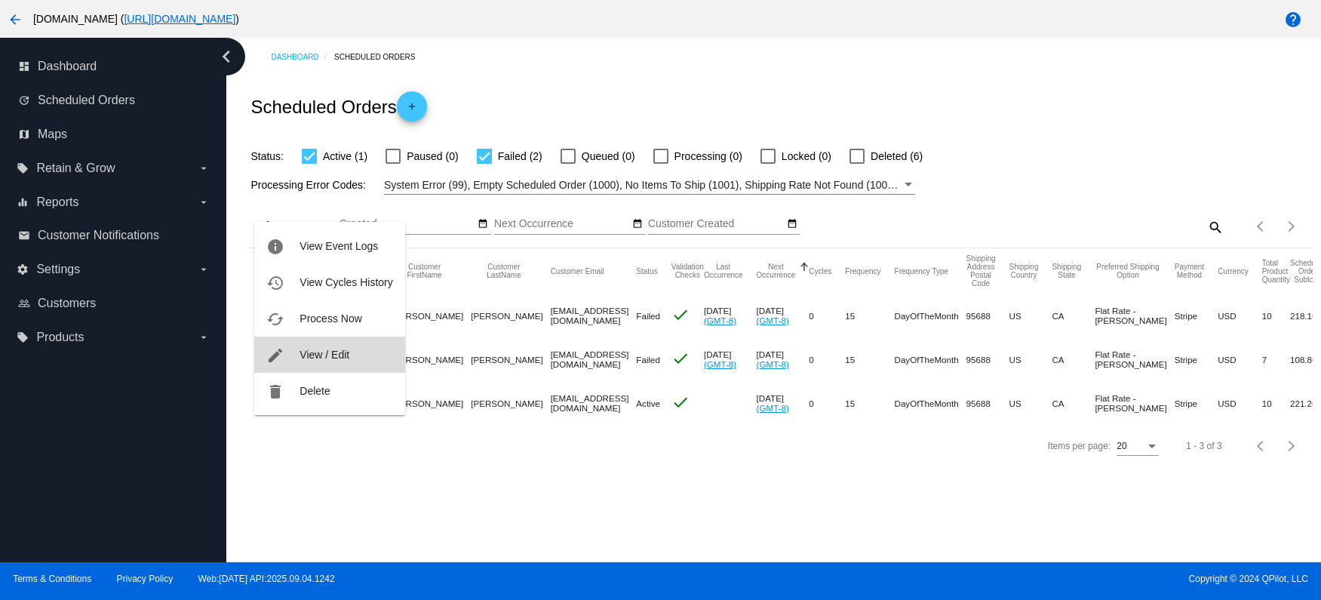
click at [332, 355] on span "View / Edit" at bounding box center [325, 355] width 50 height 12
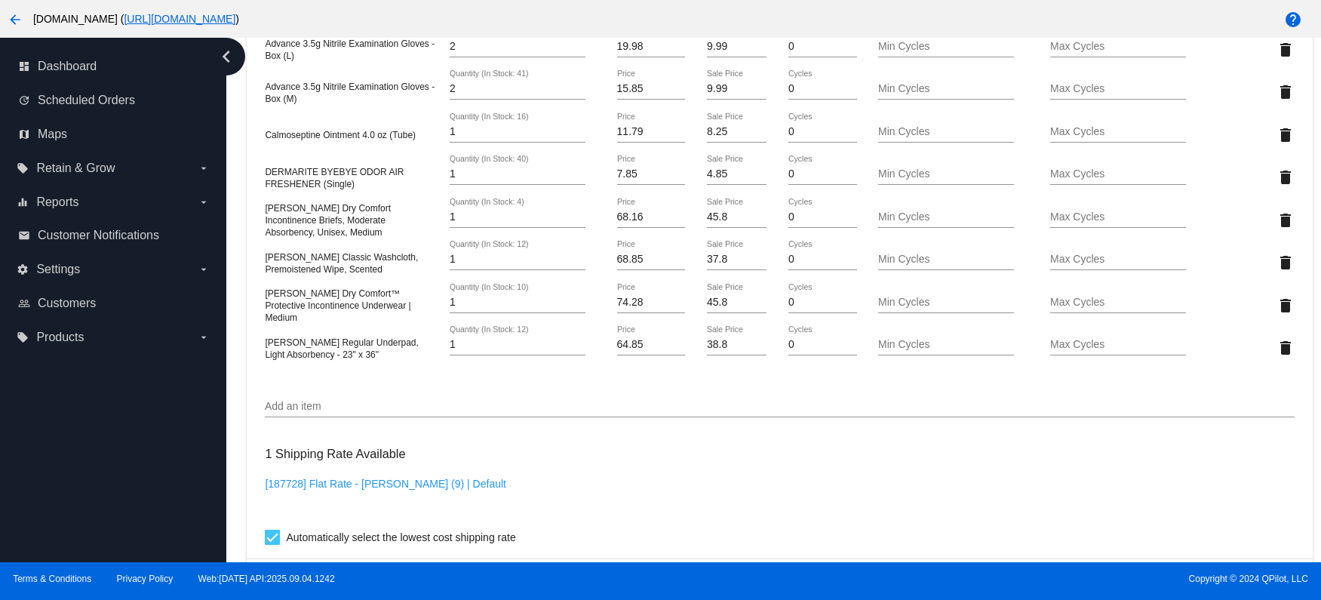
scroll to position [676, 0]
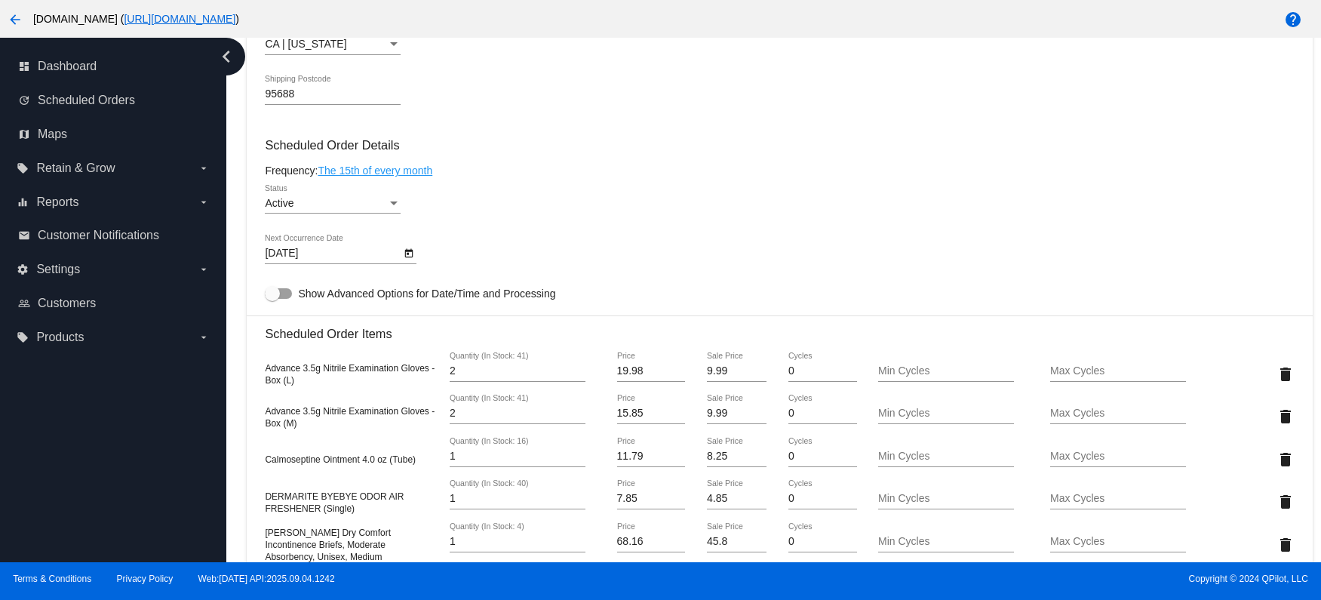
click at [410, 256] on icon "Open calendar" at bounding box center [409, 253] width 11 height 18
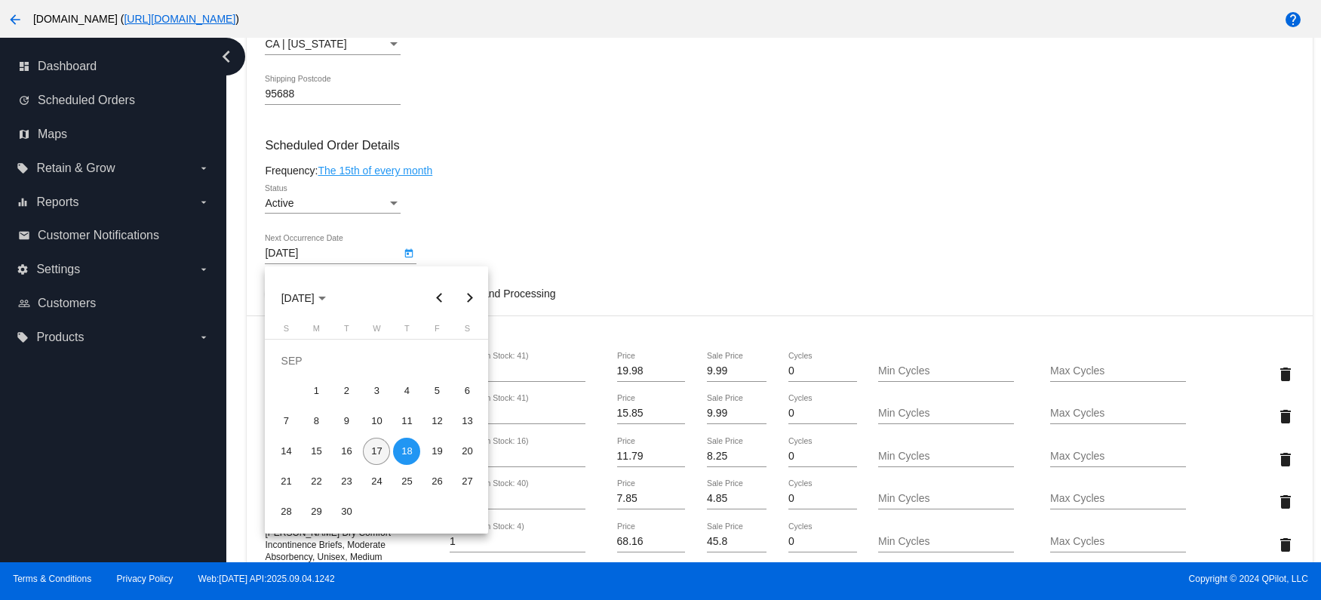
click at [376, 450] on div "17" at bounding box center [376, 451] width 27 height 27
type input "[DATE]"
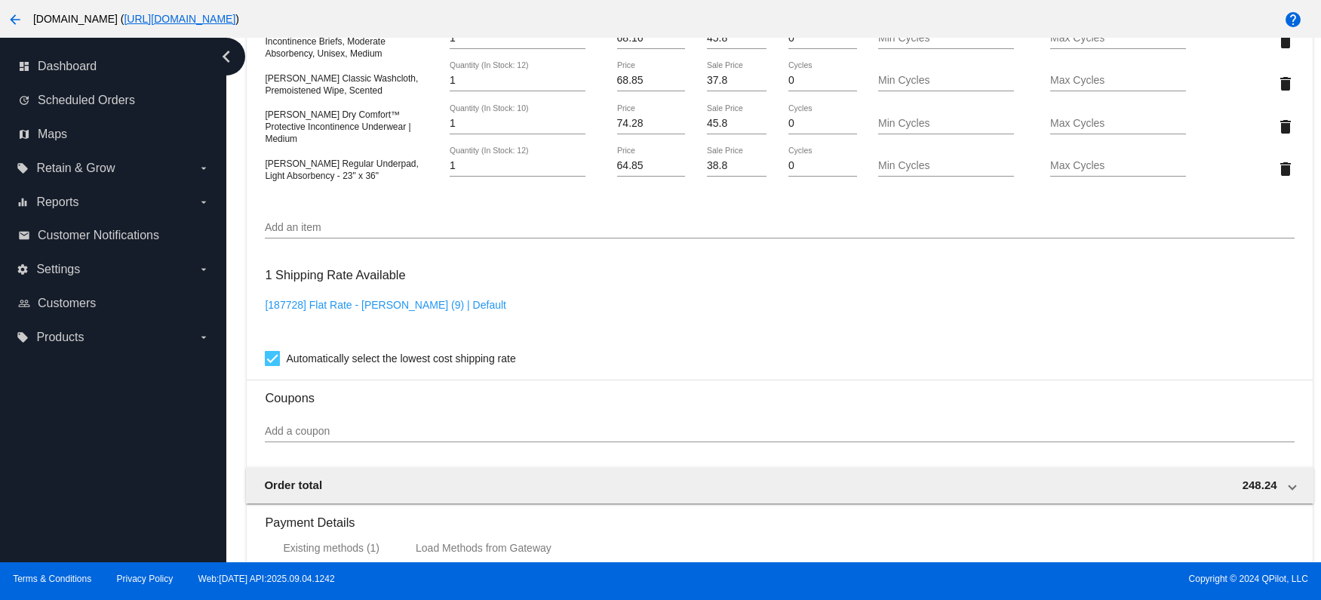
scroll to position [1507, 0]
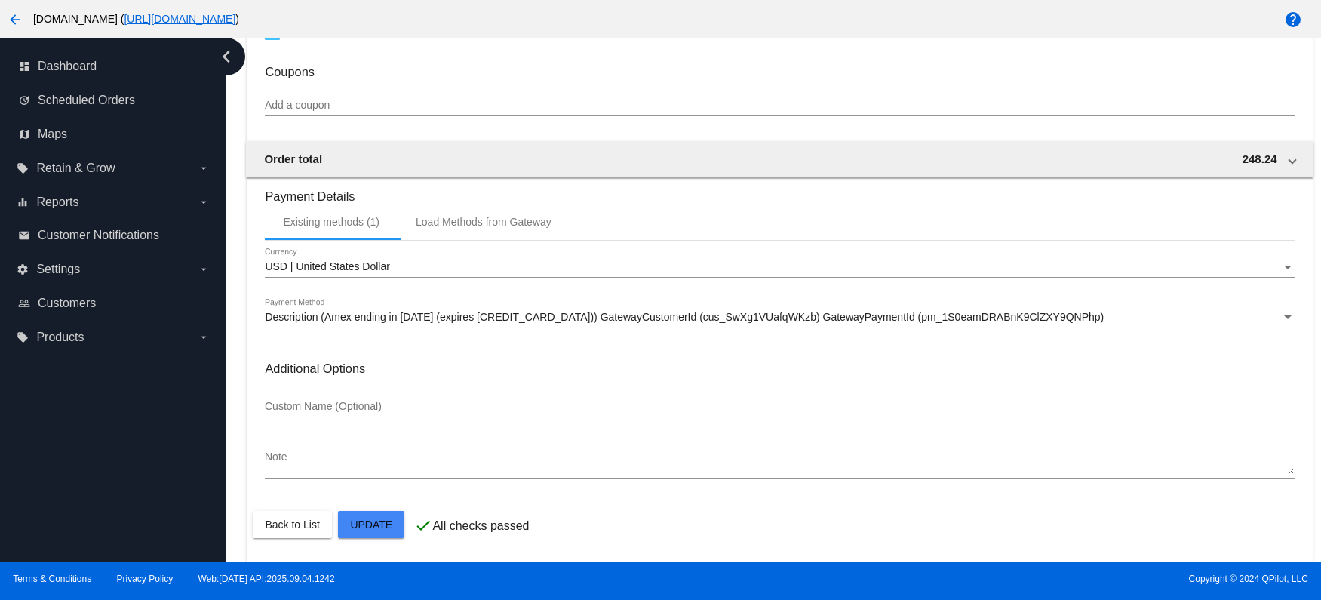
click at [742, 583] on button "Close" at bounding box center [741, 581] width 36 height 15
click at [88, 103] on span "Scheduled Orders" at bounding box center [86, 101] width 97 height 14
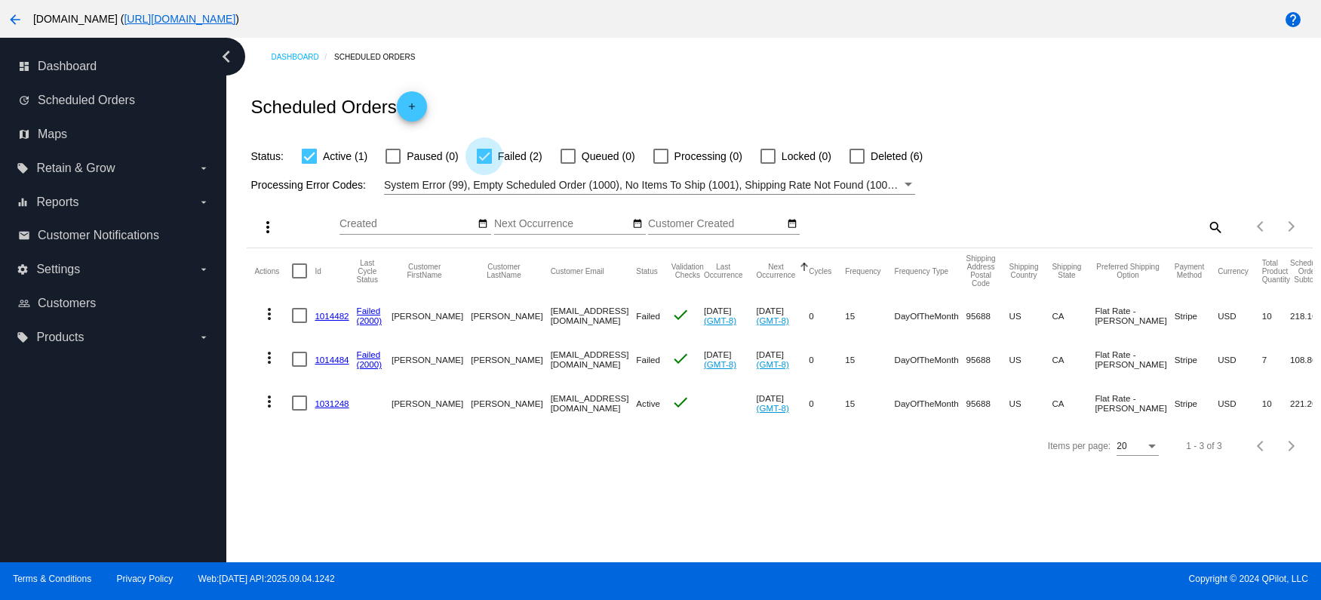
click at [484, 160] on div at bounding box center [484, 156] width 15 height 15
click at [484, 164] on input "Failed (2)" at bounding box center [484, 164] width 1 height 1
checkbox input "false"
